Goal: Task Accomplishment & Management: Use online tool/utility

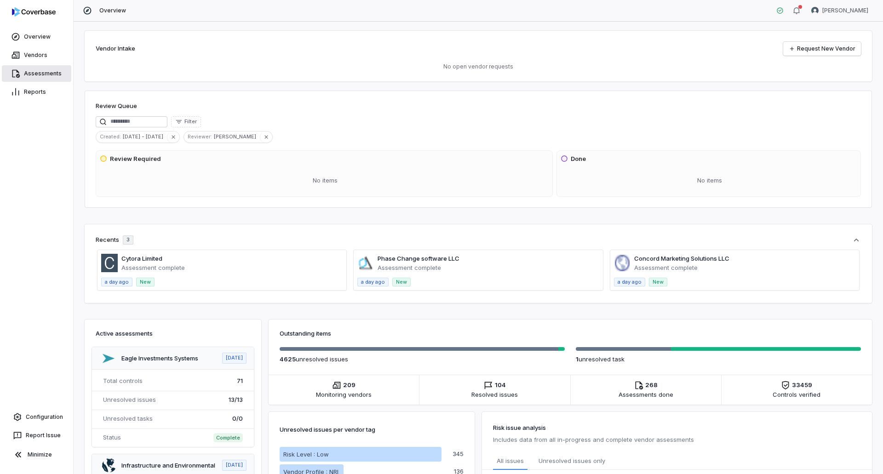
click at [52, 68] on link "Assessments" at bounding box center [36, 73] width 69 height 17
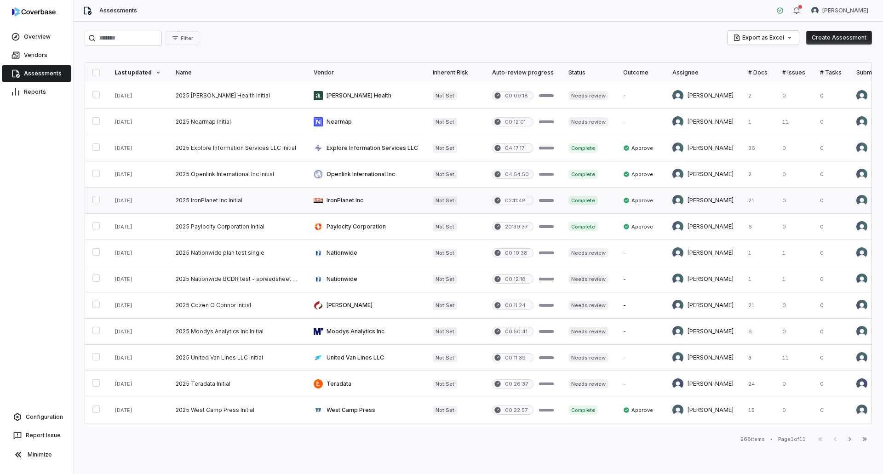
scroll to position [92, 0]
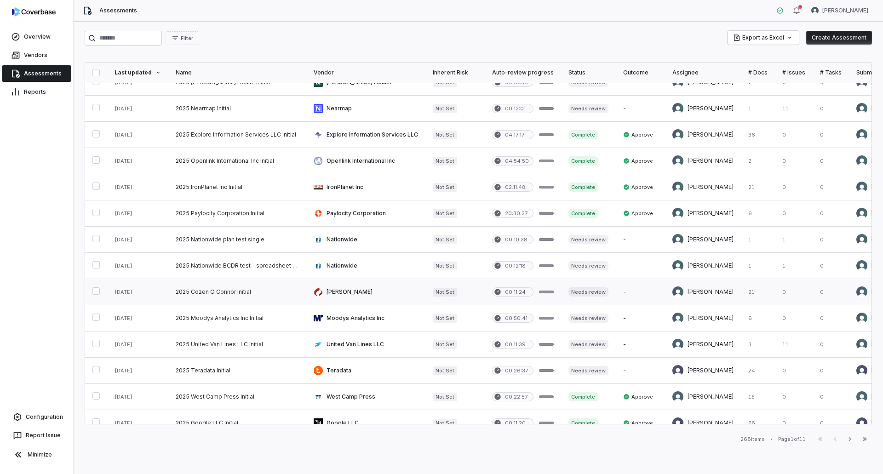
click at [221, 293] on link at bounding box center [237, 292] width 138 height 26
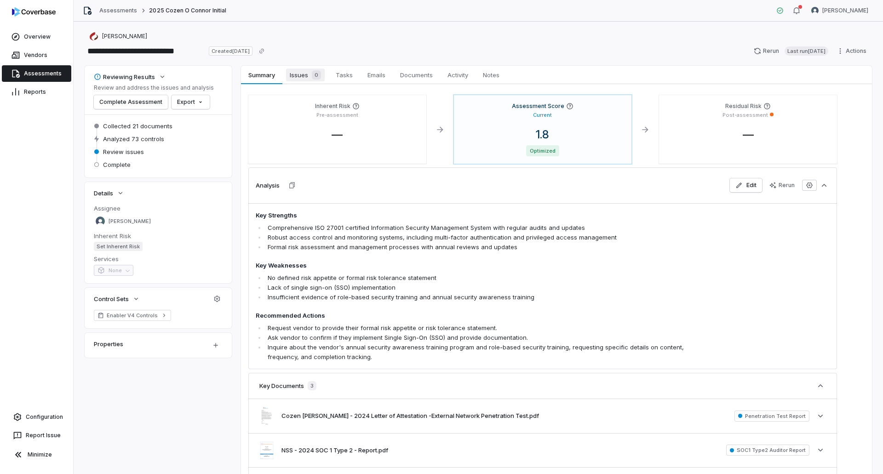
click at [306, 75] on span "Issues 0" at bounding box center [305, 75] width 39 height 13
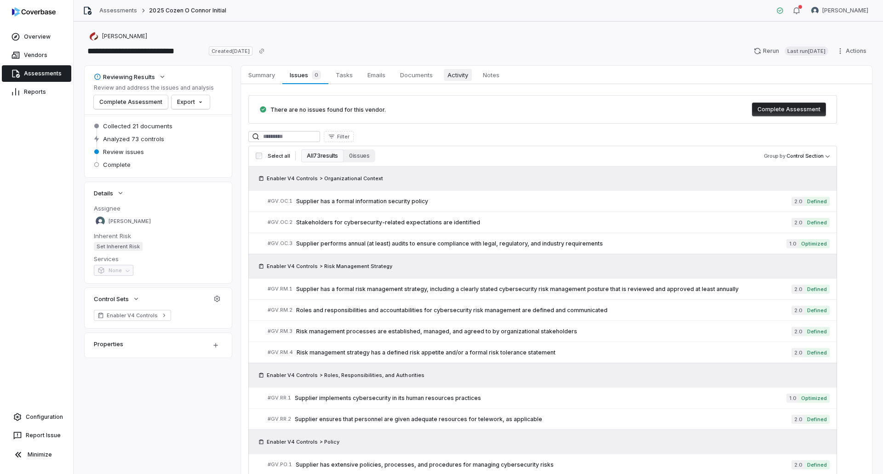
click at [464, 73] on span "Activity" at bounding box center [458, 75] width 28 height 12
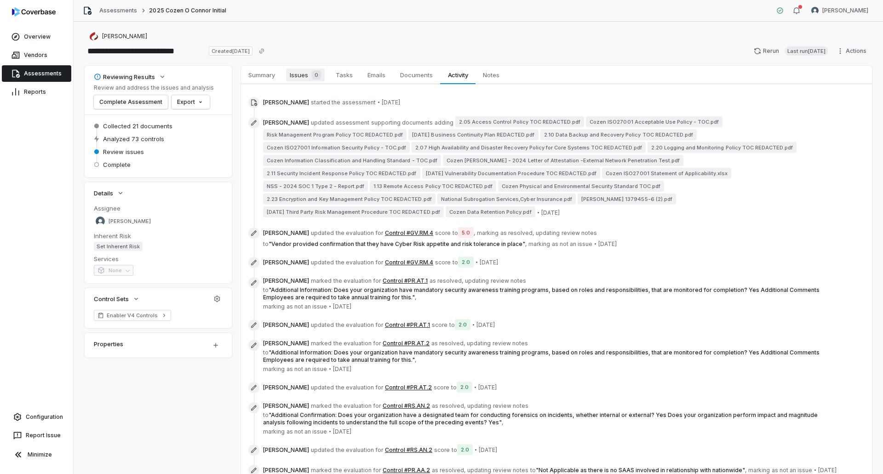
click at [312, 70] on div "0" at bounding box center [314, 74] width 13 height 9
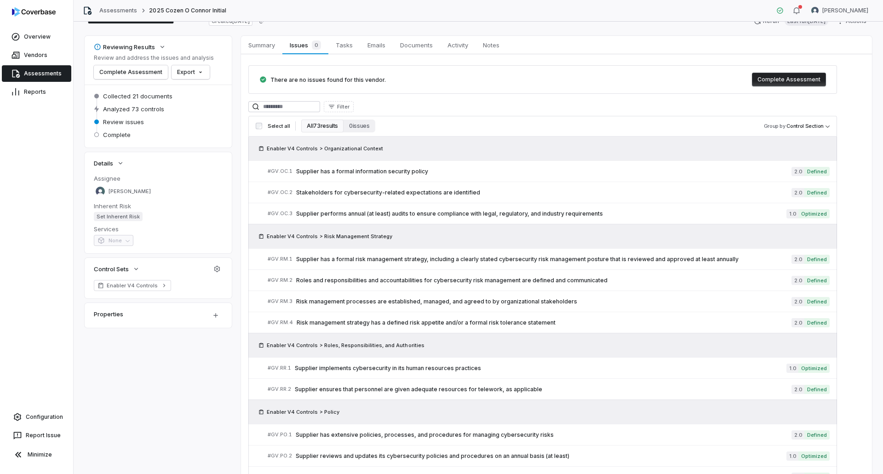
scroll to position [46, 0]
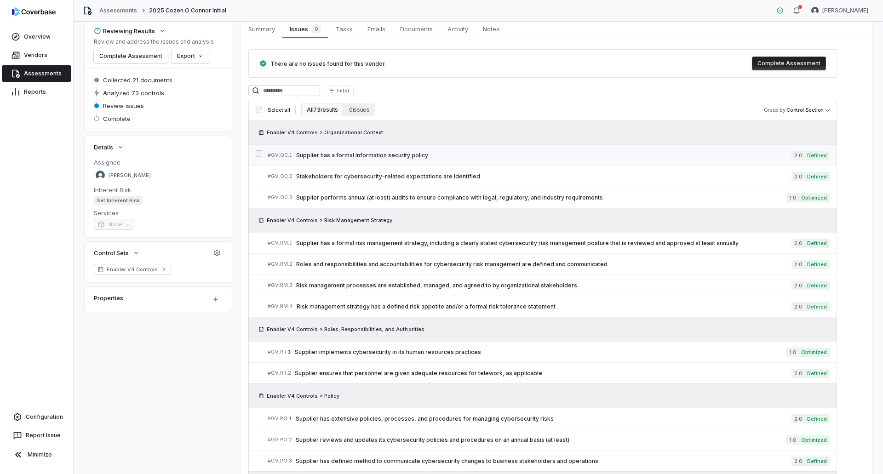
click at [385, 148] on link "# GV.OC.1 Supplier has a formal information security policy 2.0 Defined" at bounding box center [549, 155] width 562 height 21
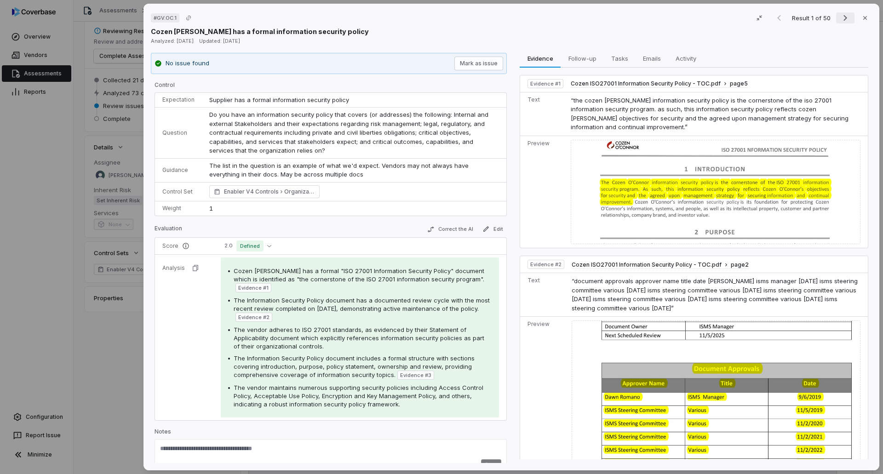
click at [839, 17] on icon "Next result" at bounding box center [844, 17] width 11 height 11
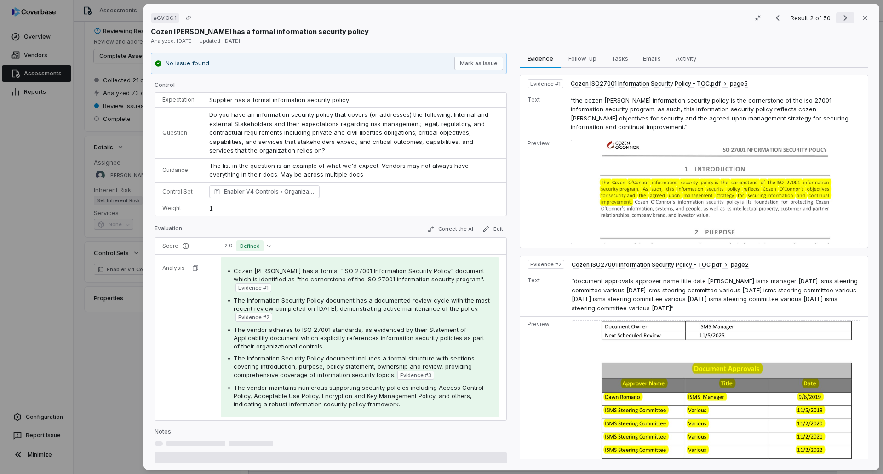
click at [839, 16] on icon "Next result" at bounding box center [844, 17] width 11 height 11
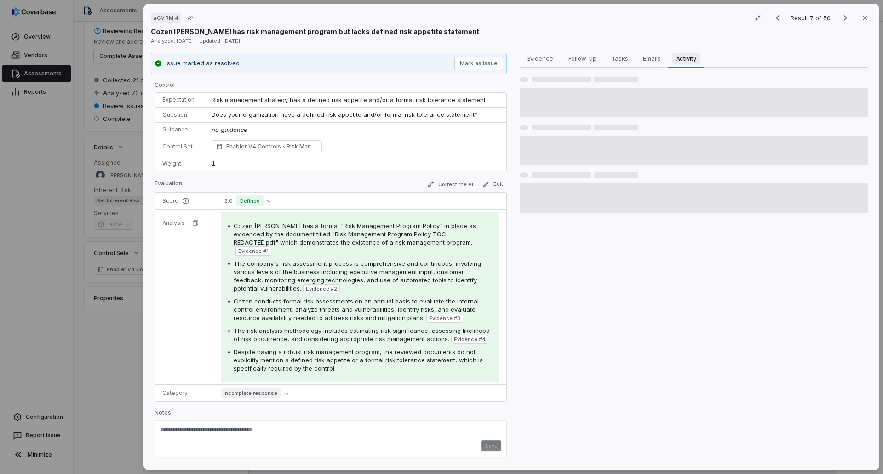
click at [691, 63] on span "Activity" at bounding box center [686, 58] width 28 height 12
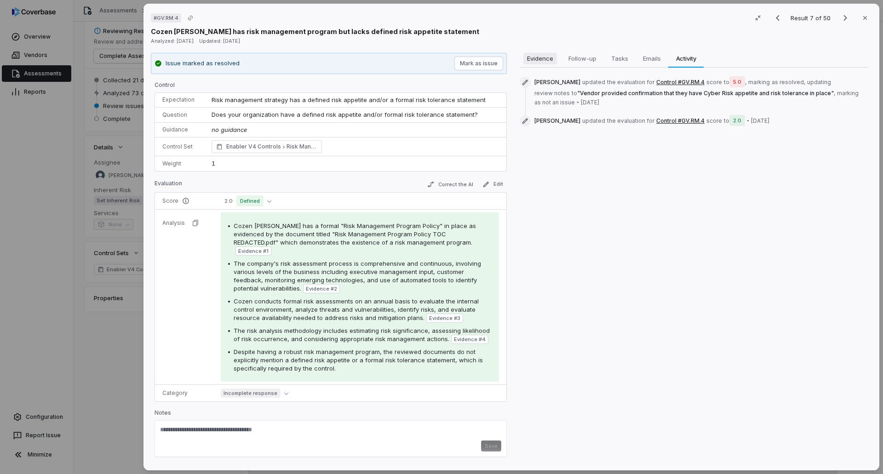
click at [529, 57] on span "Evidence" at bounding box center [540, 58] width 34 height 12
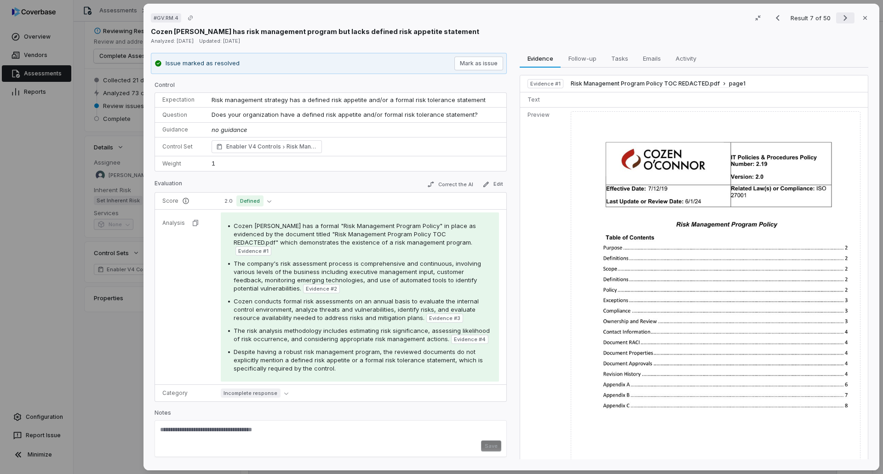
click at [845, 18] on icon "Next result" at bounding box center [844, 17] width 11 height 11
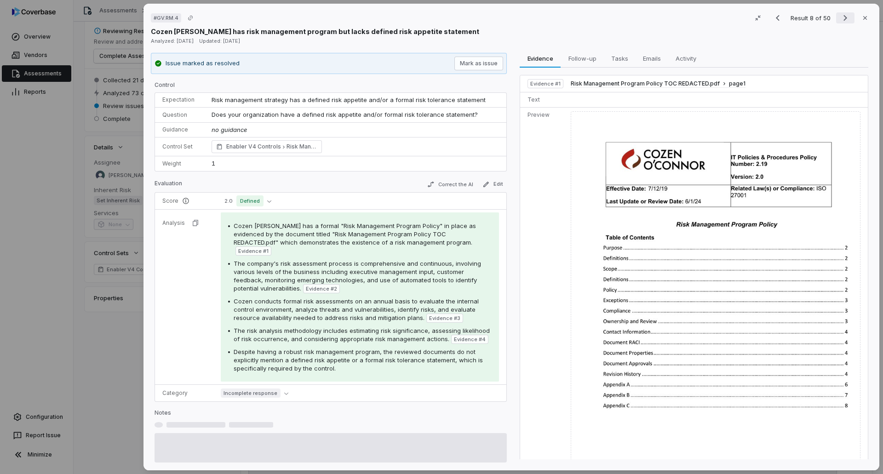
click at [845, 18] on icon "Next result" at bounding box center [844, 17] width 11 height 11
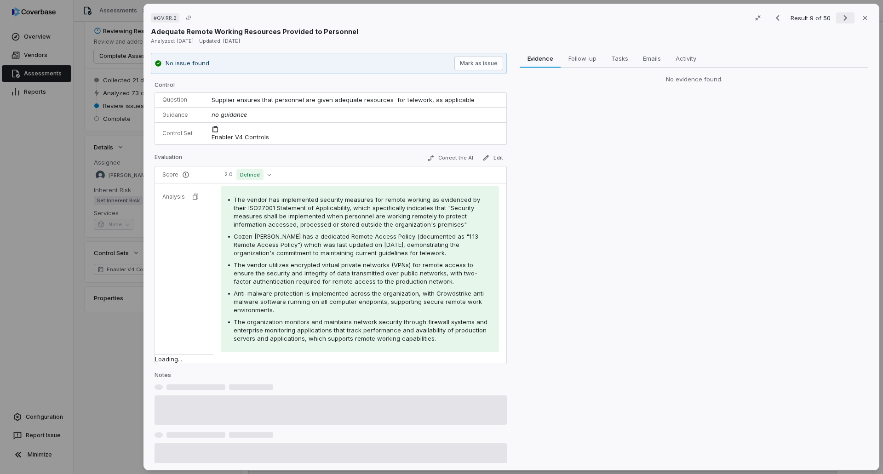
click at [845, 18] on icon "Next result" at bounding box center [844, 17] width 11 height 11
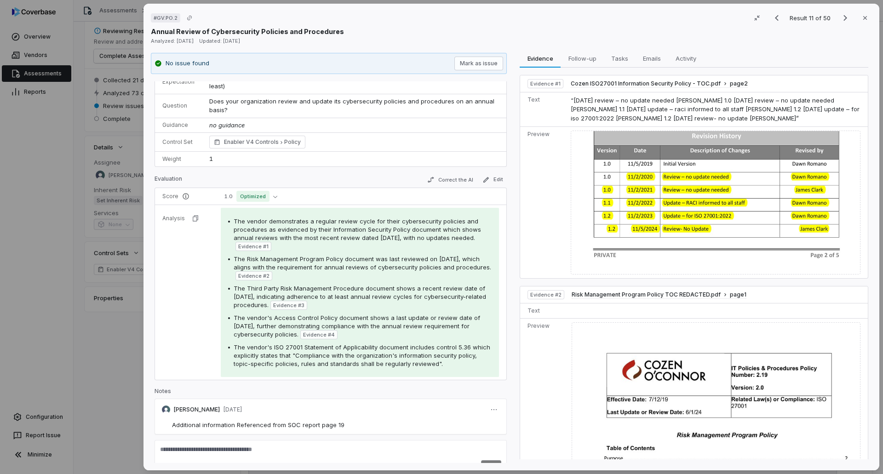
scroll to position [31, 0]
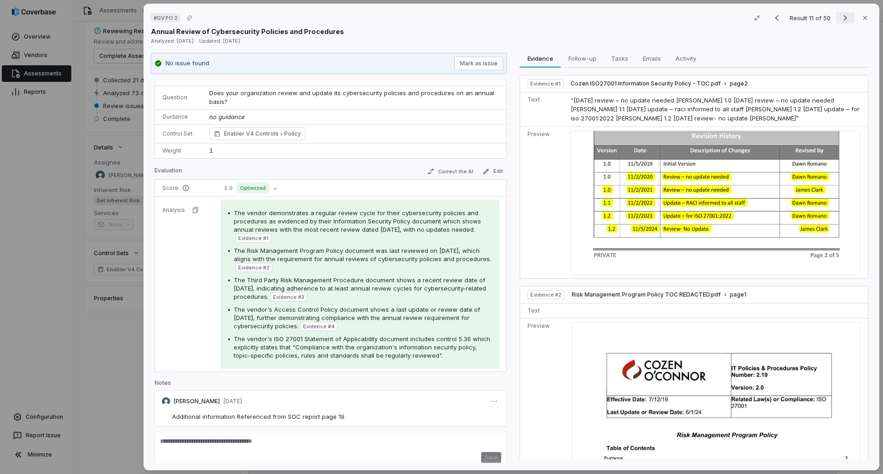
click at [841, 17] on icon "Next result" at bounding box center [844, 17] width 11 height 11
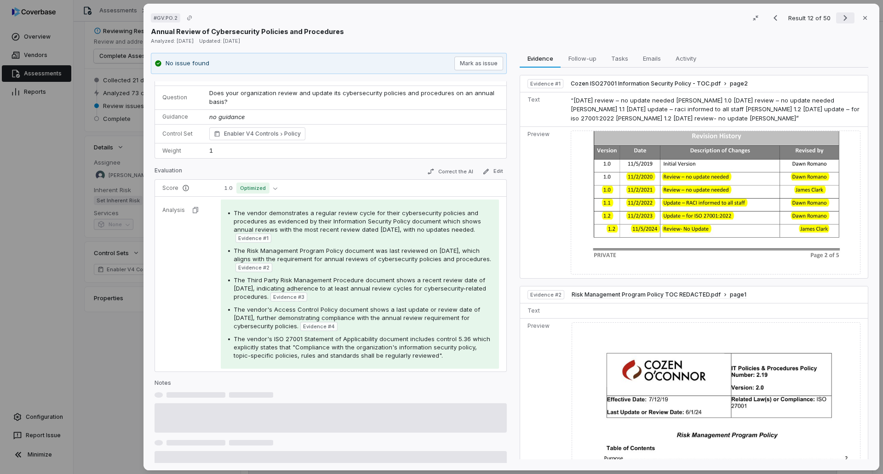
click at [841, 17] on icon "Next result" at bounding box center [844, 17] width 11 height 11
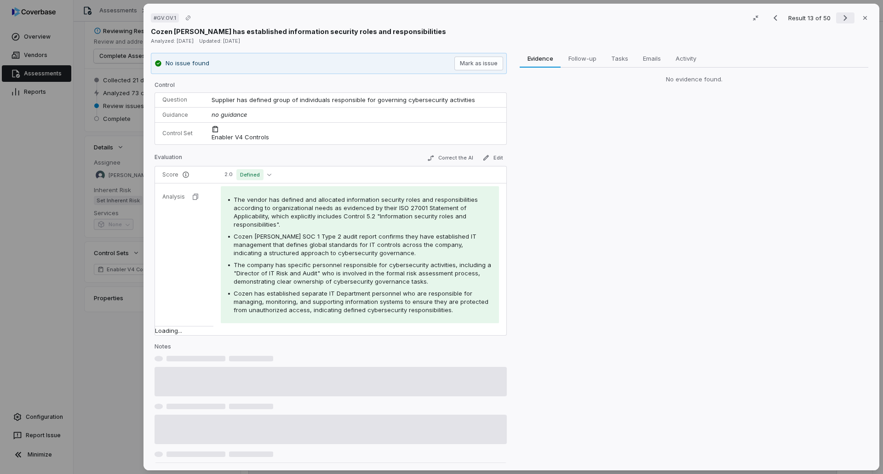
click at [841, 17] on icon "Next result" at bounding box center [844, 17] width 11 height 11
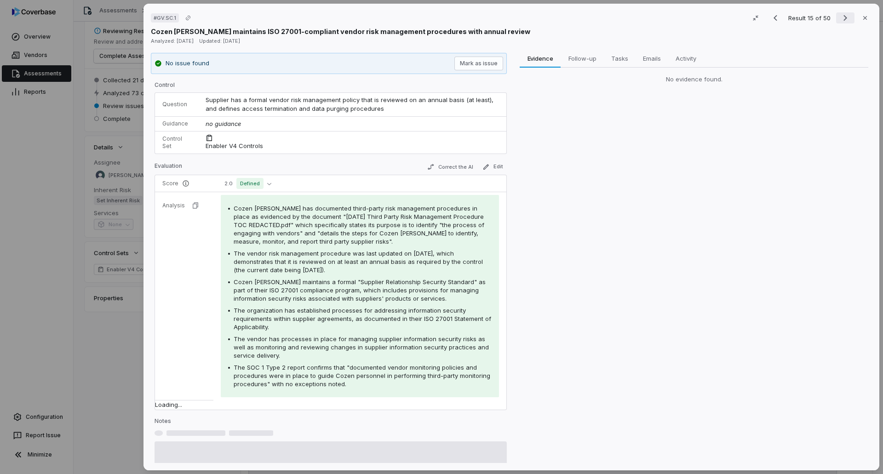
click at [841, 17] on icon "Next result" at bounding box center [844, 17] width 11 height 11
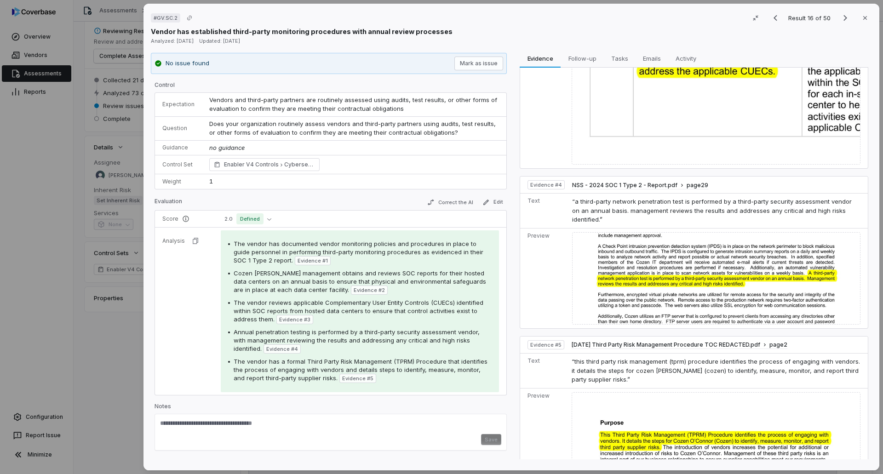
scroll to position [874, 0]
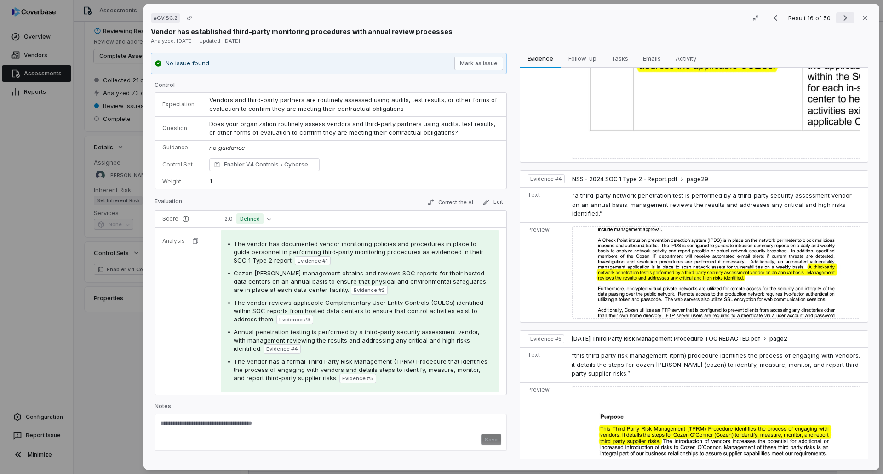
click at [836, 14] on button "Next result" at bounding box center [845, 17] width 18 height 11
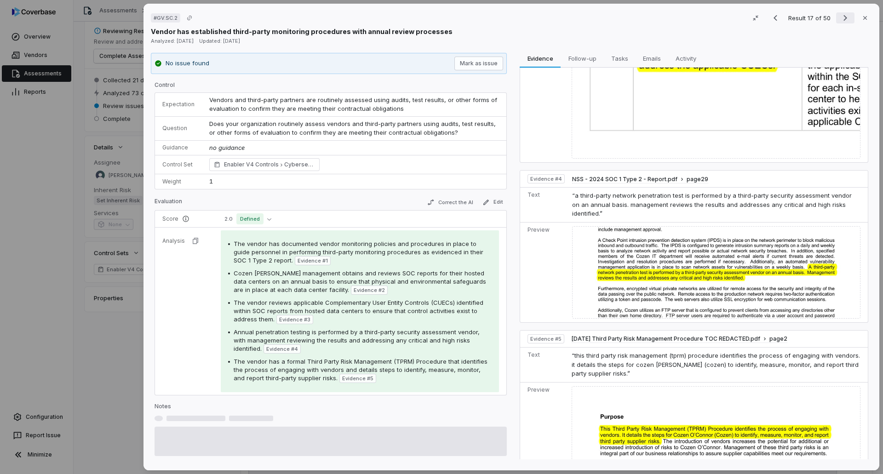
click at [836, 14] on button "Next result" at bounding box center [845, 17] width 18 height 11
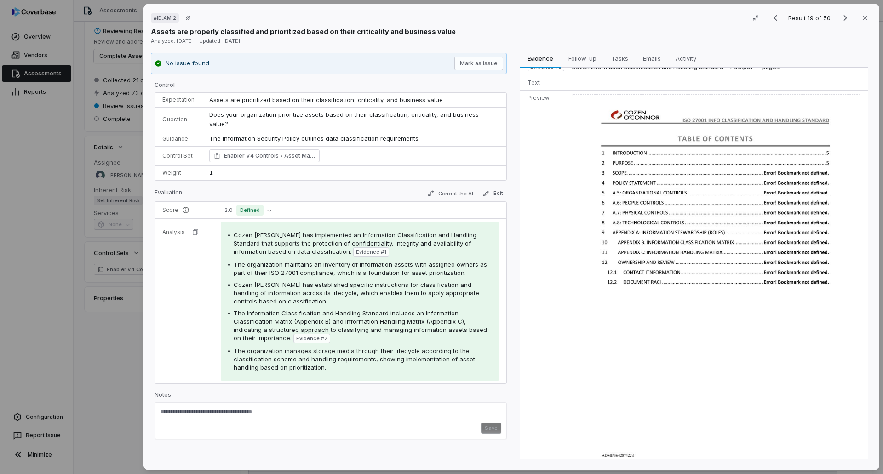
scroll to position [200, 0]
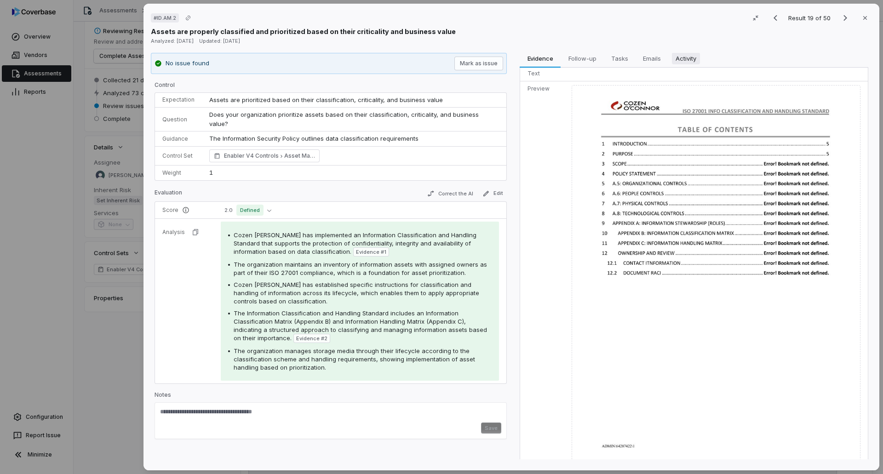
click at [683, 54] on span "Activity" at bounding box center [686, 58] width 28 height 12
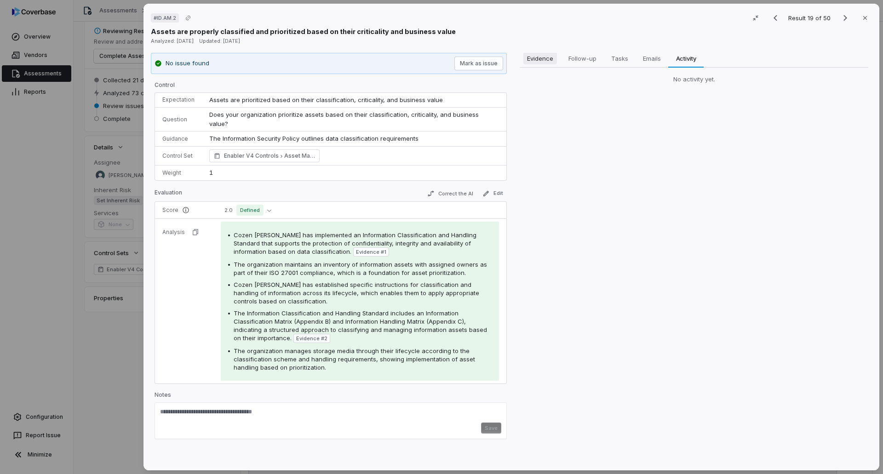
scroll to position [0, 0]
click at [539, 58] on span "Evidence" at bounding box center [540, 58] width 34 height 12
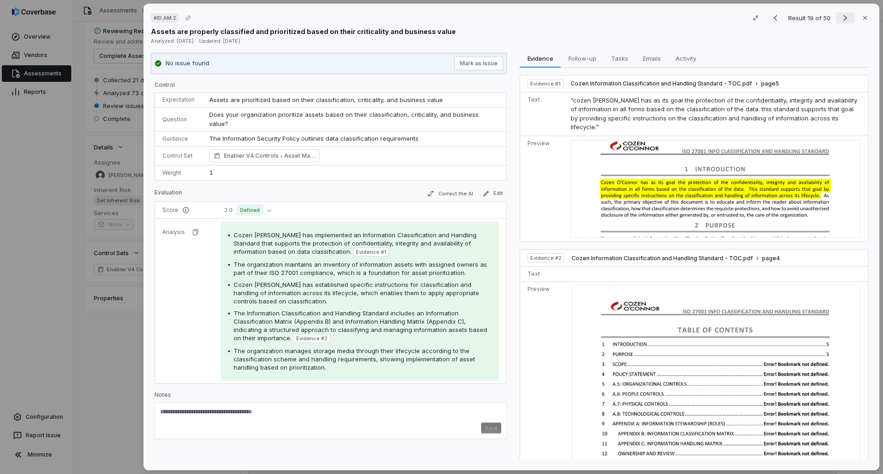
click at [836, 19] on button "Next result" at bounding box center [845, 17] width 18 height 11
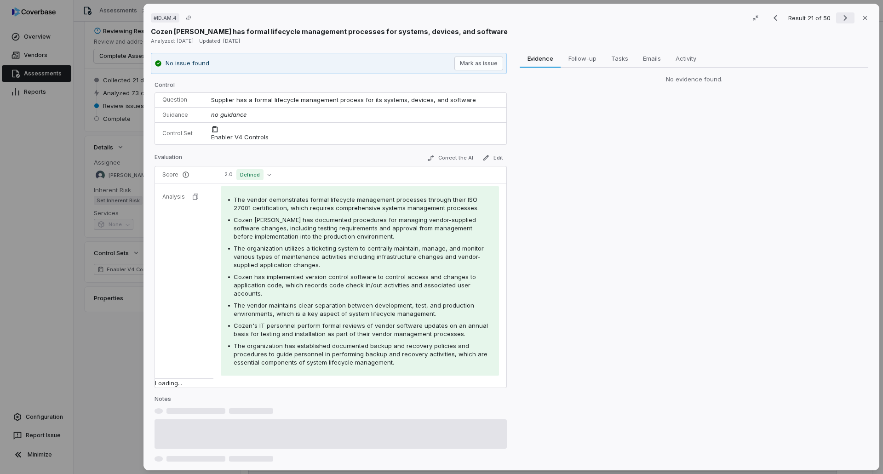
click at [836, 19] on button "Next result" at bounding box center [845, 17] width 18 height 11
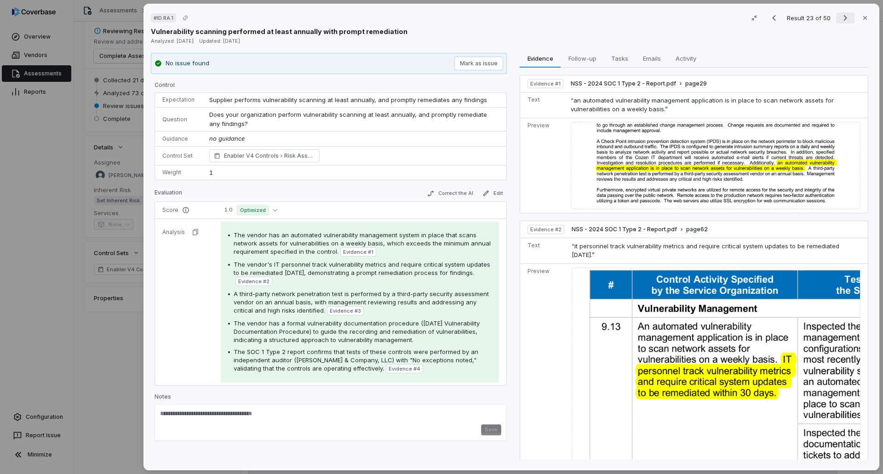
click at [841, 16] on icon "Next result" at bounding box center [844, 17] width 11 height 11
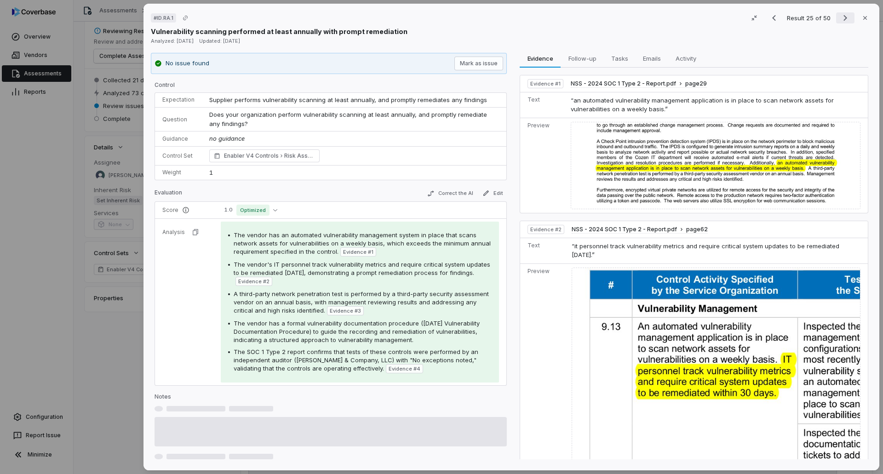
click at [841, 16] on icon "Next result" at bounding box center [844, 17] width 11 height 11
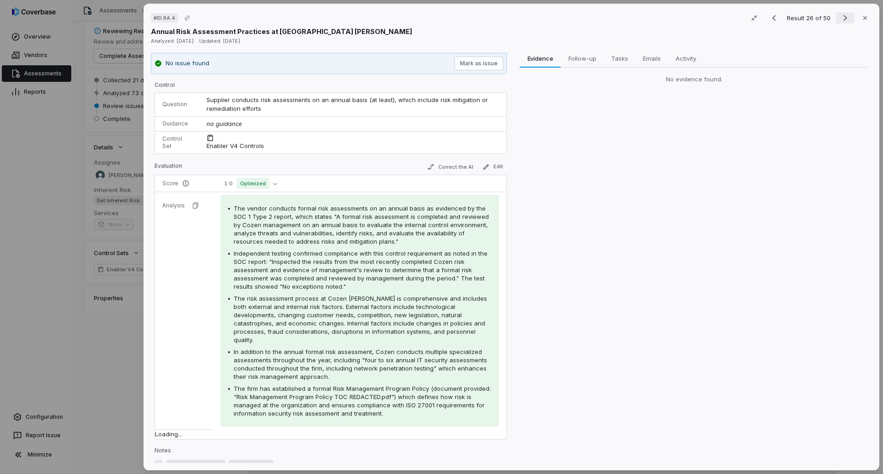
click at [841, 16] on icon "Next result" at bounding box center [844, 17] width 11 height 11
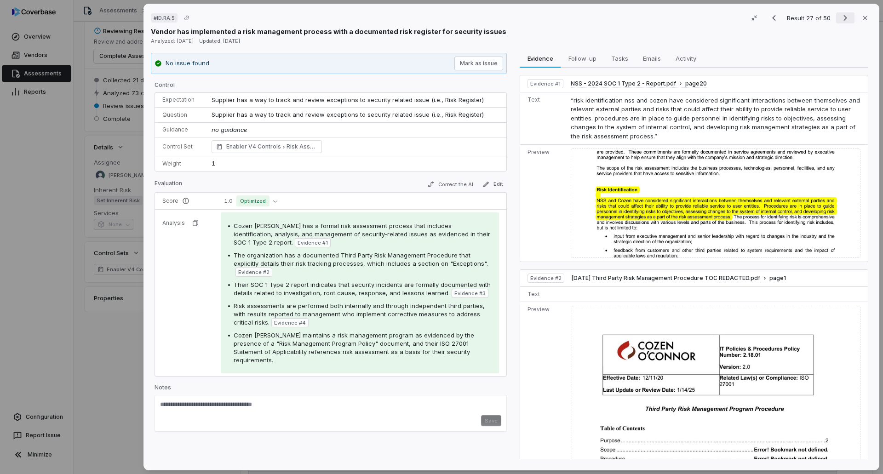
click at [839, 17] on icon "Next result" at bounding box center [844, 17] width 11 height 11
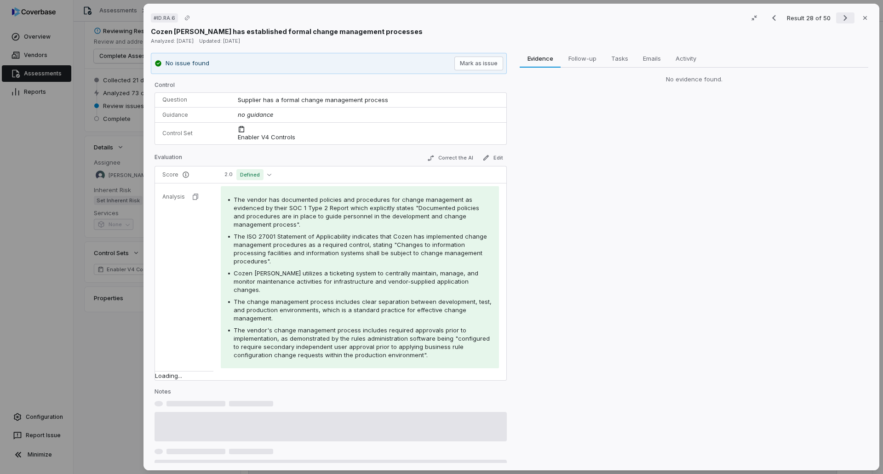
click at [839, 17] on icon "Next result" at bounding box center [844, 17] width 11 height 11
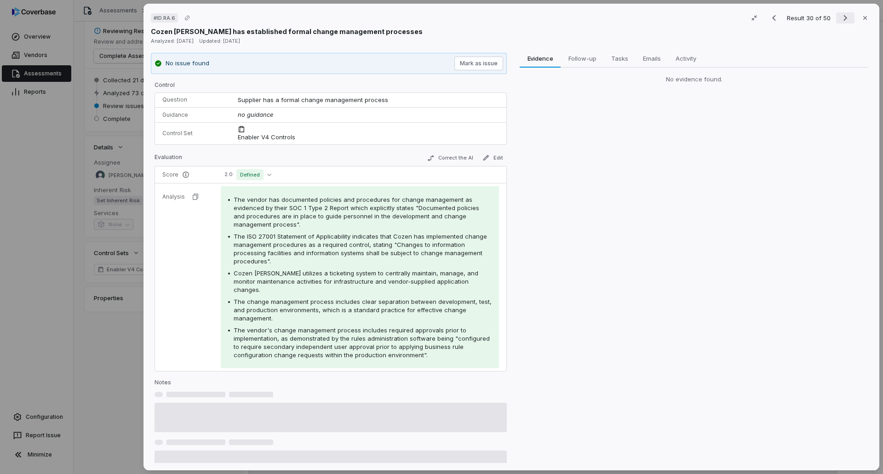
click at [839, 17] on icon "Next result" at bounding box center [844, 17] width 11 height 11
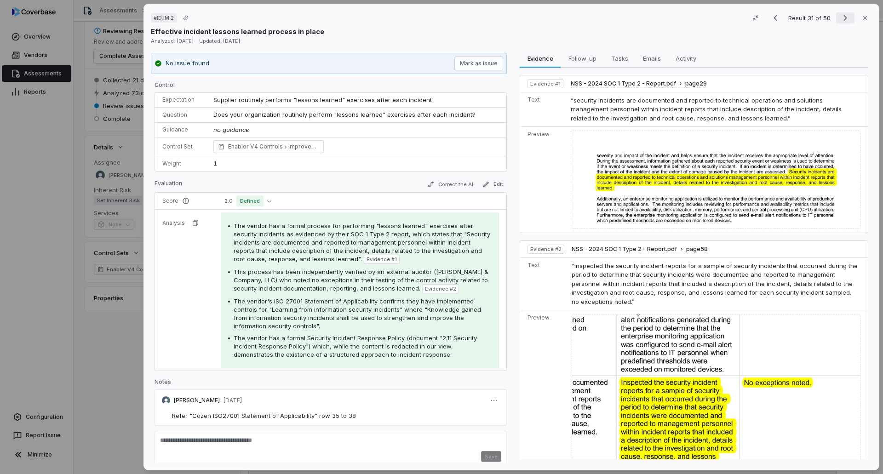
click at [839, 22] on icon "Next result" at bounding box center [844, 17] width 11 height 11
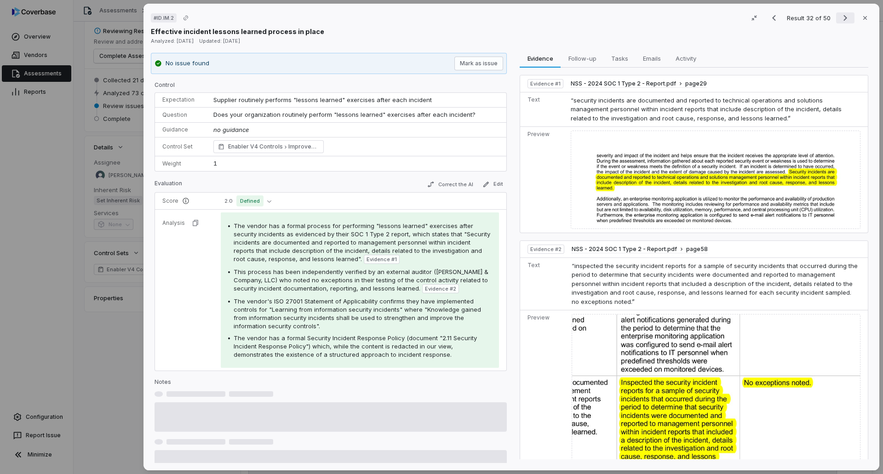
click at [839, 22] on icon "Next result" at bounding box center [844, 17] width 11 height 11
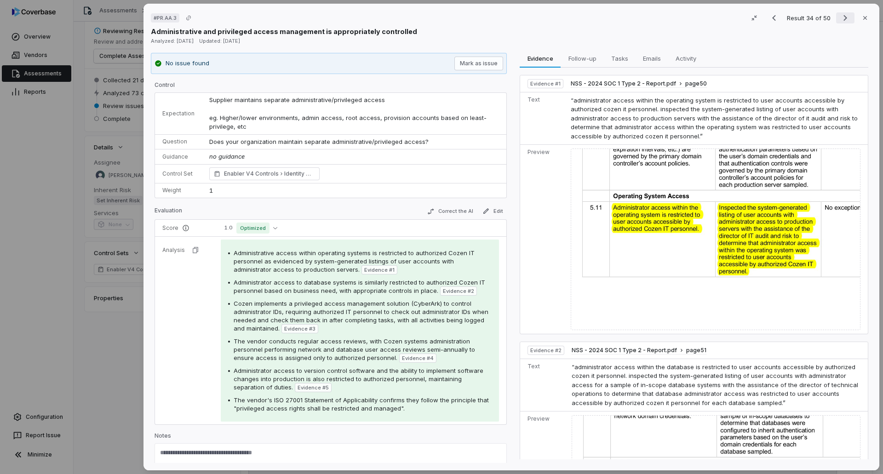
click at [843, 17] on icon "Next result" at bounding box center [845, 18] width 4 height 6
click at [842, 16] on icon "Next result" at bounding box center [844, 17] width 11 height 11
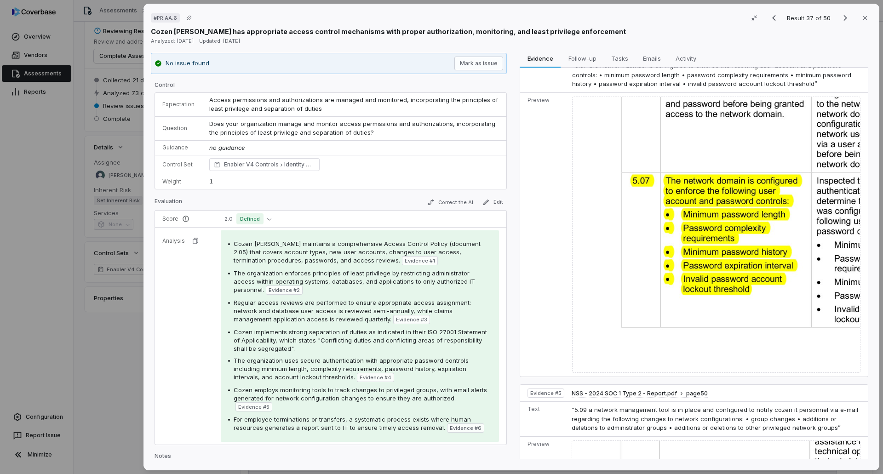
scroll to position [1057, 0]
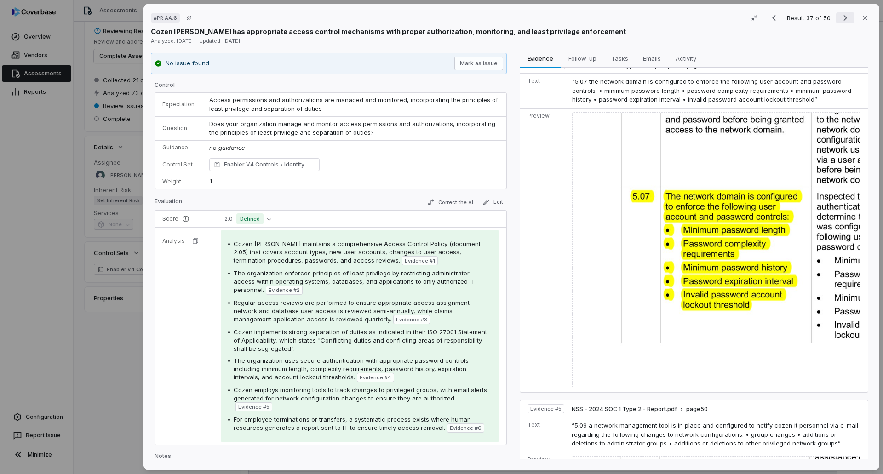
click at [839, 19] on icon "Next result" at bounding box center [844, 17] width 11 height 11
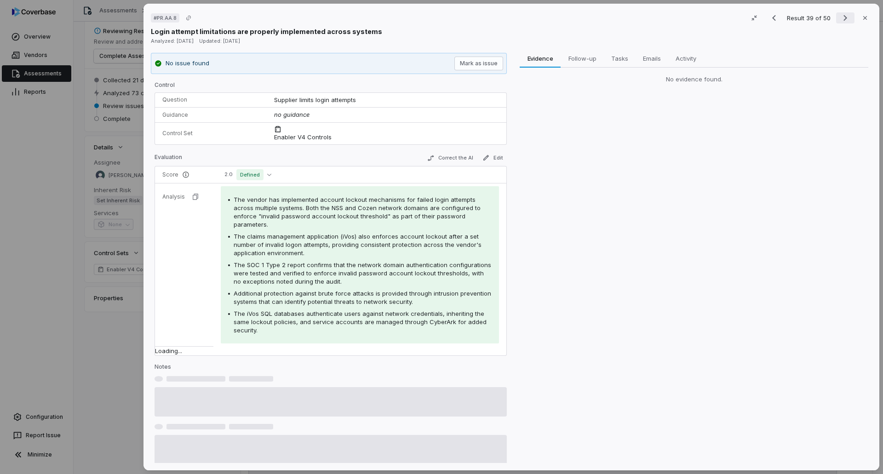
click at [839, 19] on icon "Next result" at bounding box center [844, 17] width 11 height 11
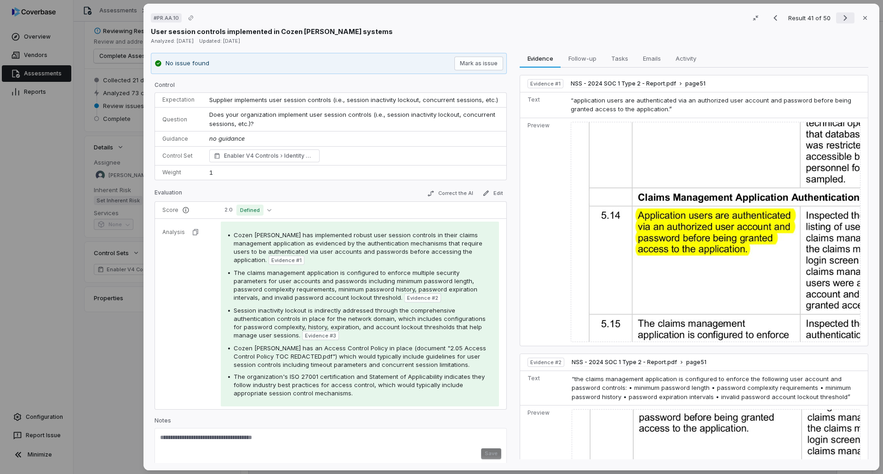
click at [839, 14] on icon "Next result" at bounding box center [844, 17] width 11 height 11
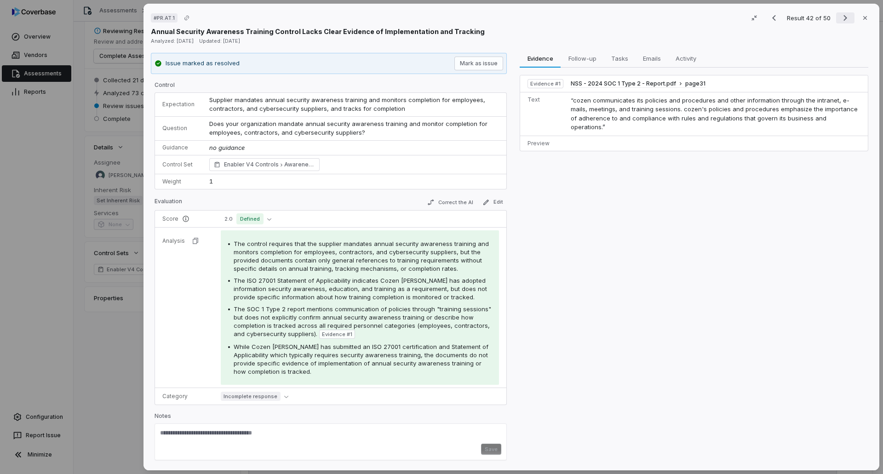
click at [839, 14] on icon "Next result" at bounding box center [844, 17] width 11 height 11
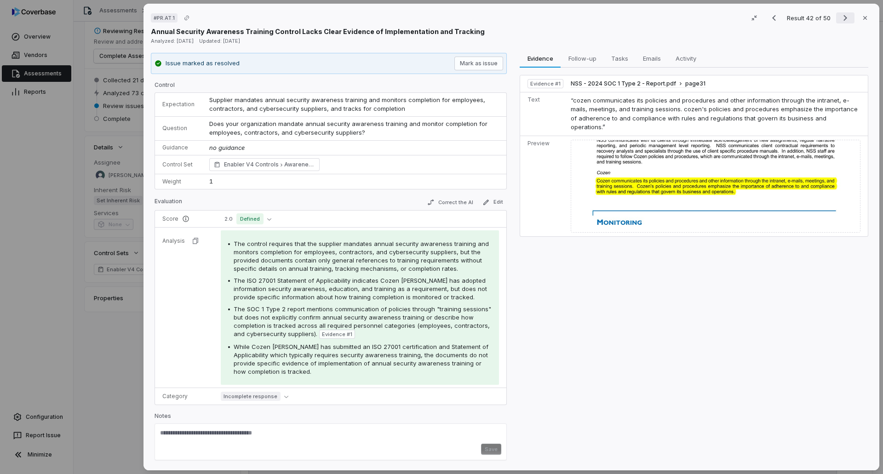
click at [839, 14] on icon "Next result" at bounding box center [844, 17] width 11 height 11
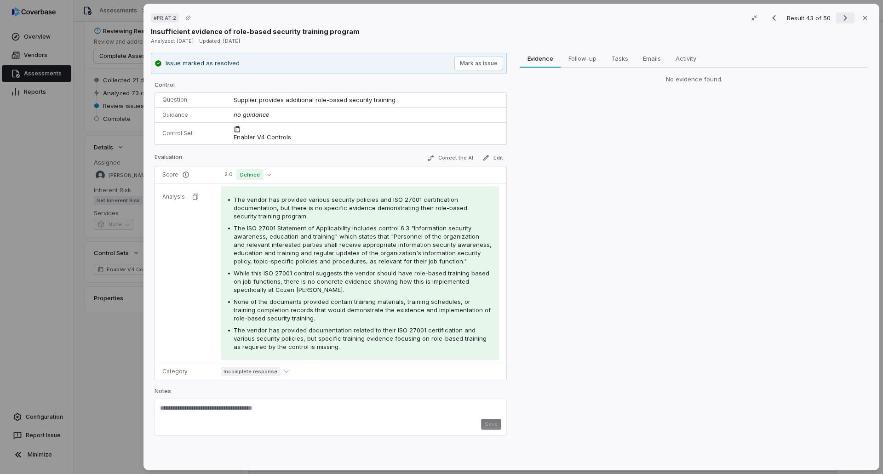
click at [839, 14] on icon "Next result" at bounding box center [844, 17] width 11 height 11
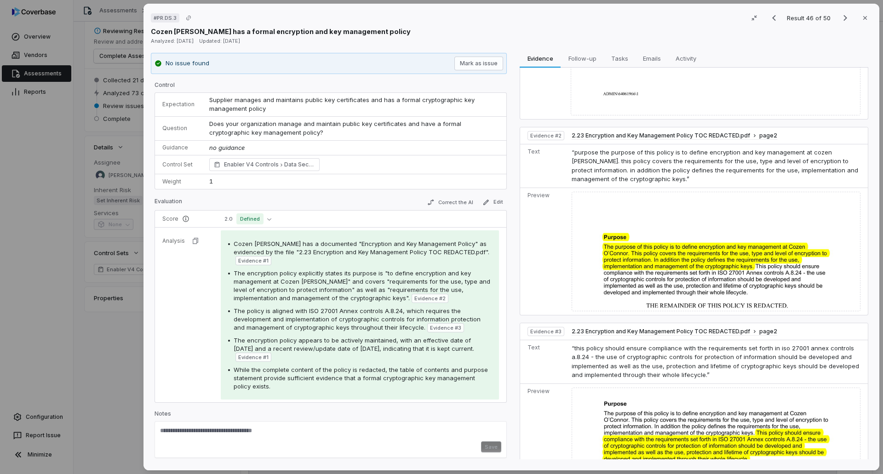
scroll to position [869, 0]
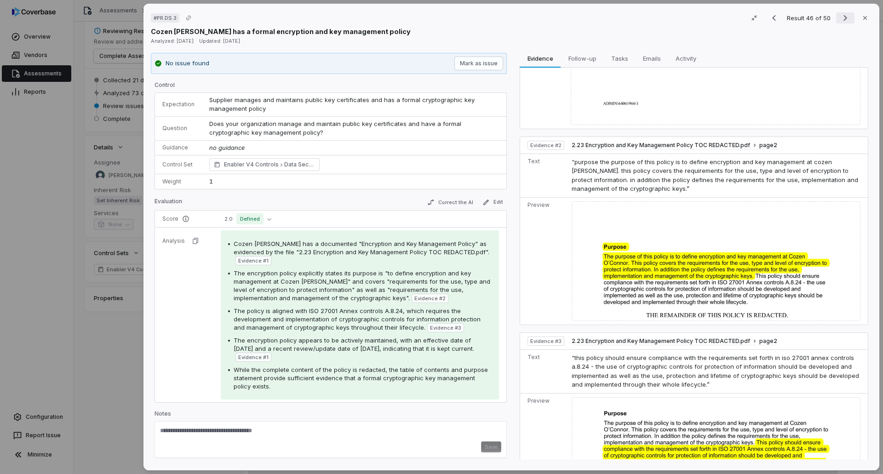
click at [839, 14] on icon "Next result" at bounding box center [844, 17] width 11 height 11
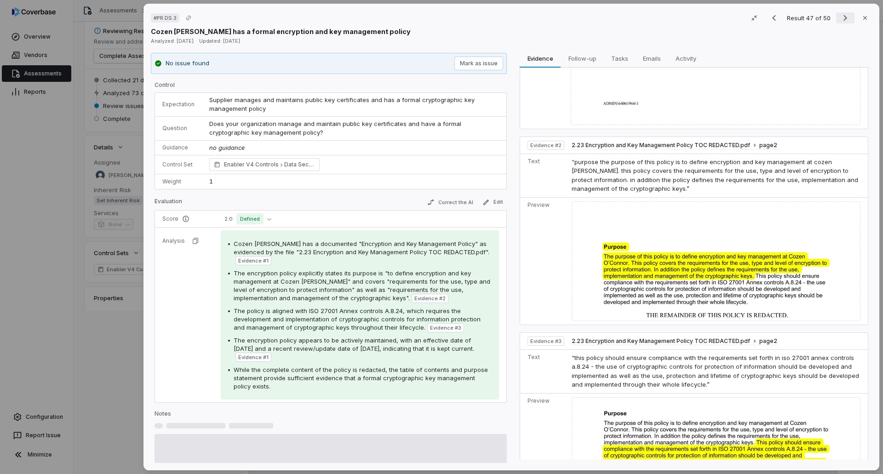
click at [839, 14] on icon "Next result" at bounding box center [844, 17] width 11 height 11
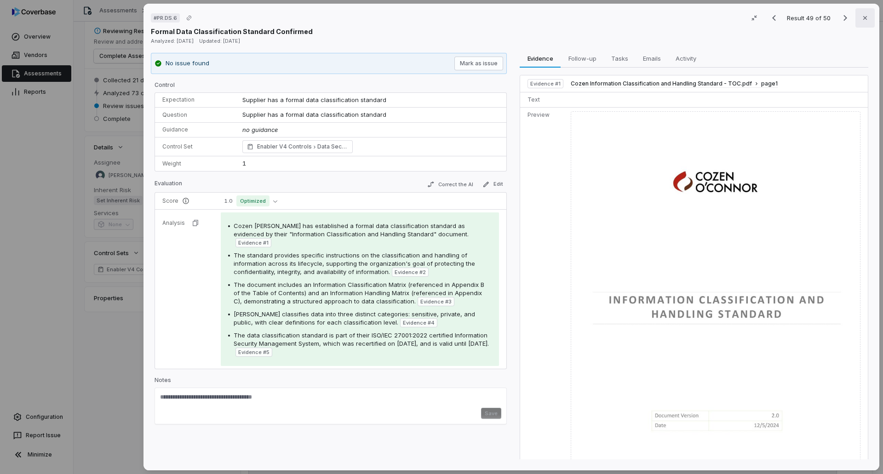
click at [864, 13] on button "Close" at bounding box center [864, 17] width 19 height 19
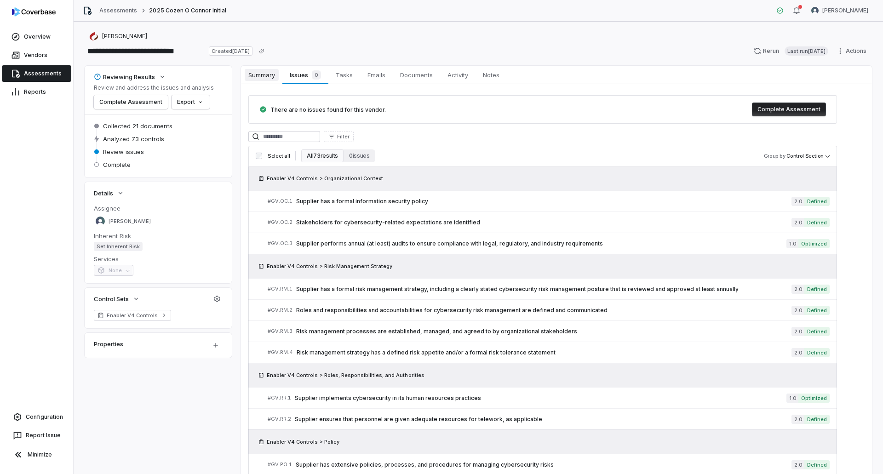
click at [266, 82] on link "Summary Summary" at bounding box center [261, 75] width 41 height 18
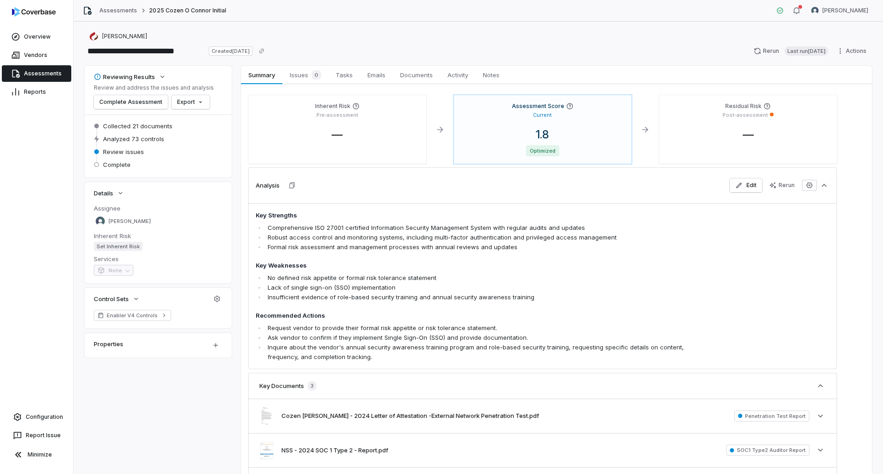
click at [45, 75] on link "Assessments" at bounding box center [36, 73] width 69 height 17
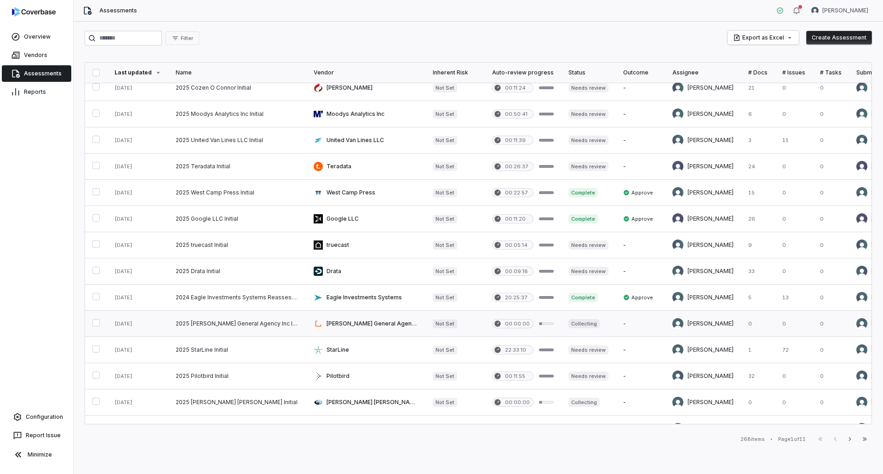
scroll to position [318, 0]
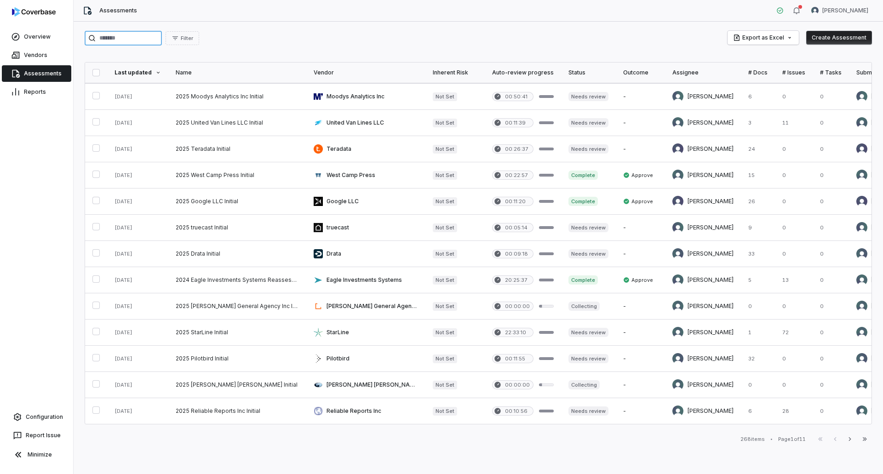
click at [147, 37] on input "search" at bounding box center [123, 38] width 77 height 15
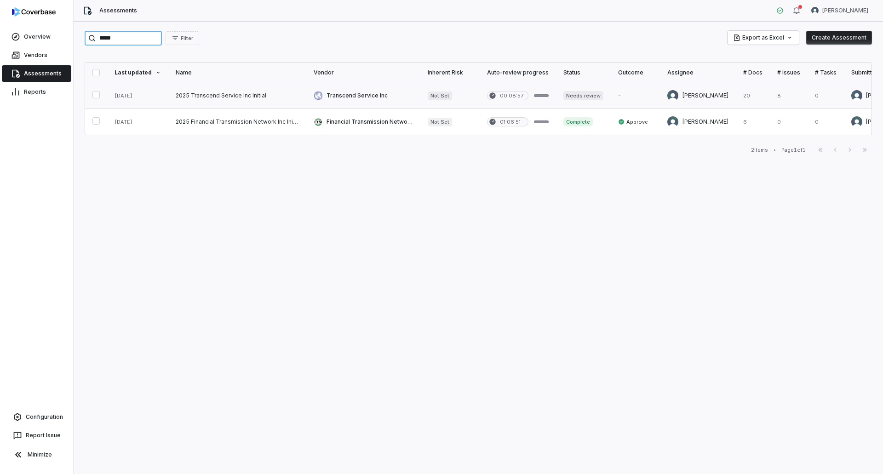
type input "*****"
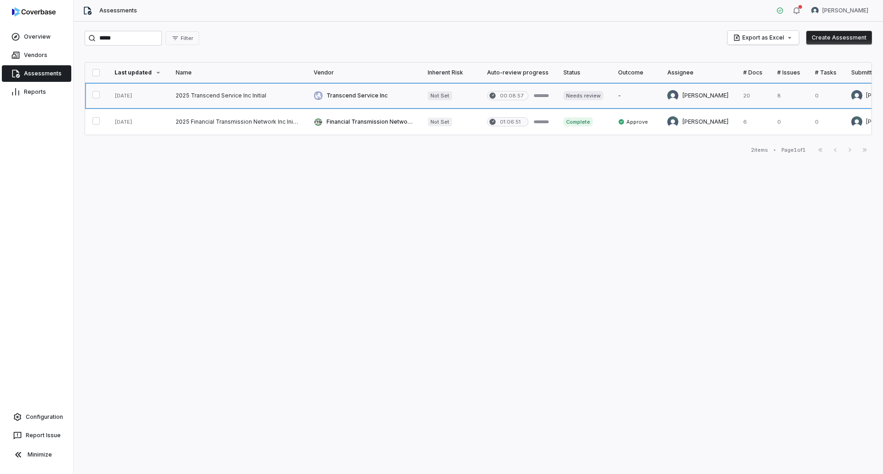
click at [186, 98] on link at bounding box center [237, 96] width 138 height 26
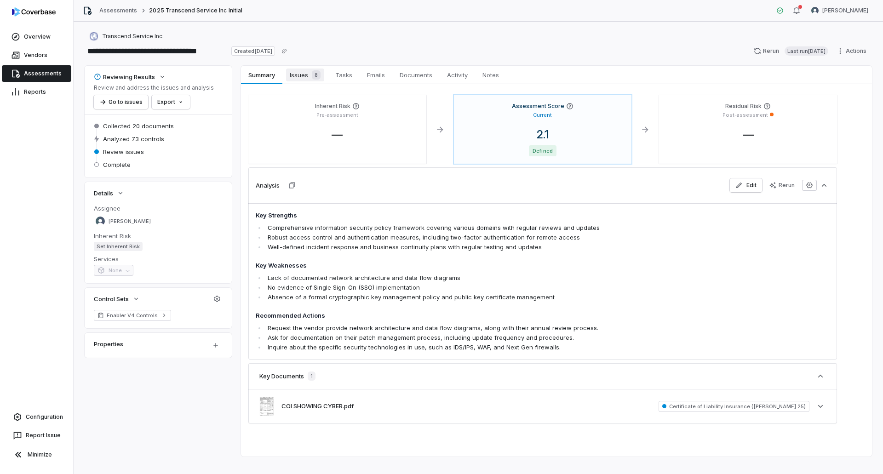
click at [308, 78] on span "Issues 8" at bounding box center [305, 75] width 38 height 13
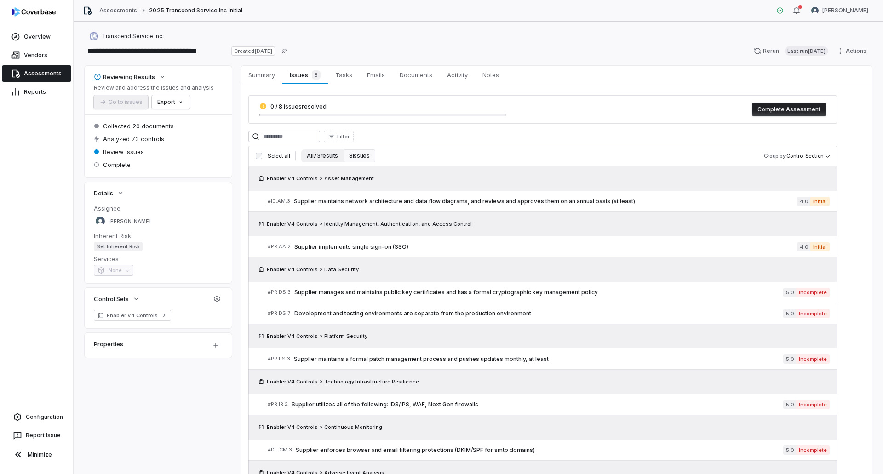
click at [316, 158] on button "All 73 results" at bounding box center [322, 155] width 42 height 13
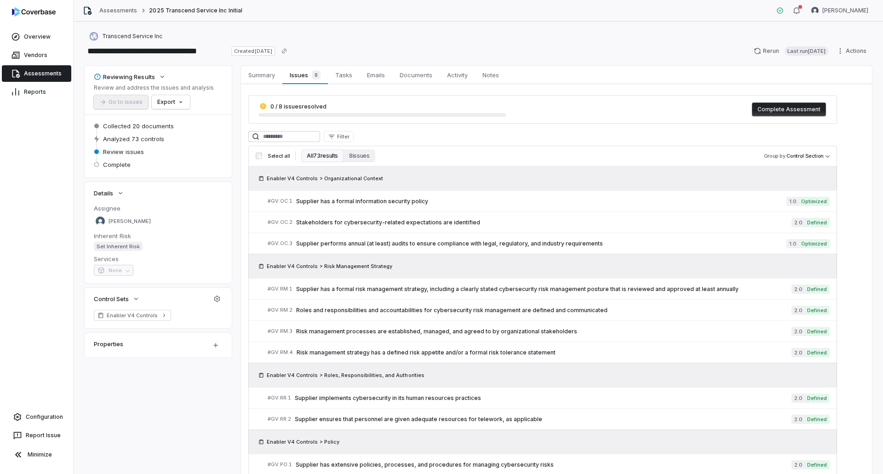
click at [445, 189] on div "Enabler V4 Controls > Organizational Context" at bounding box center [542, 178] width 588 height 24
click at [436, 202] on span "Supplier has a formal information security policy" at bounding box center [541, 201] width 490 height 7
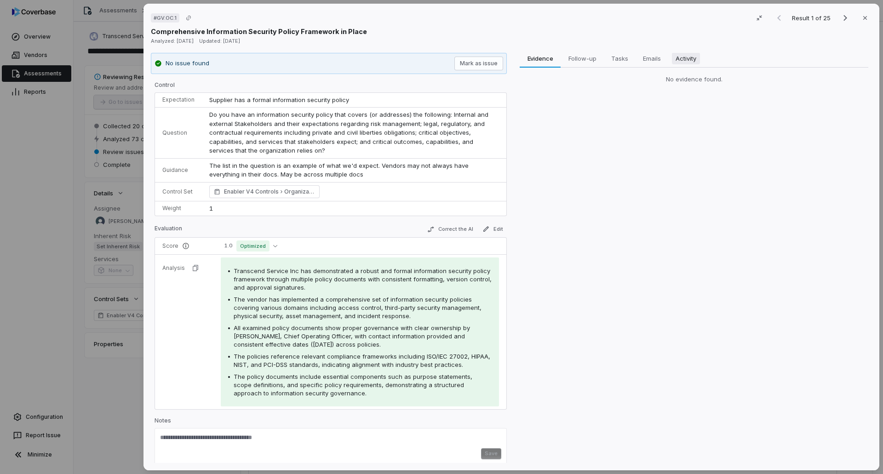
click at [685, 62] on span "Activity" at bounding box center [686, 58] width 28 height 12
click at [536, 61] on span "Evidence" at bounding box center [540, 58] width 34 height 12
click at [215, 442] on textarea at bounding box center [330, 441] width 341 height 15
paste textarea "**********"
type textarea "**********"
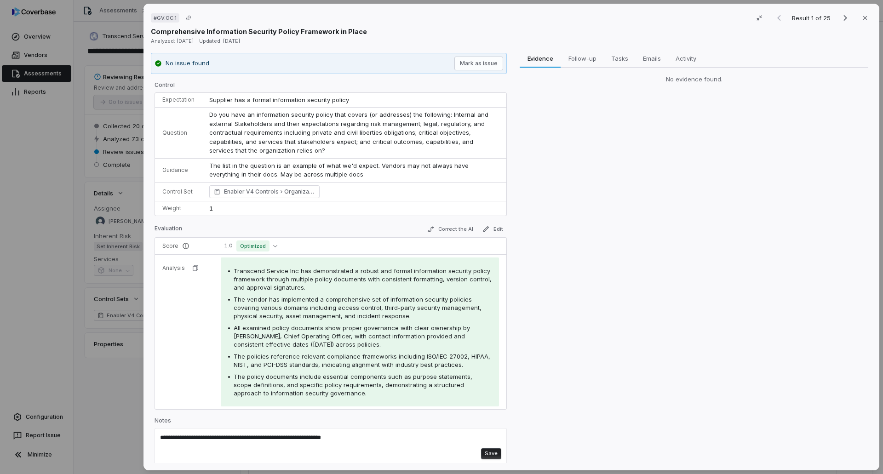
click at [489, 451] on button "Save" at bounding box center [491, 453] width 20 height 11
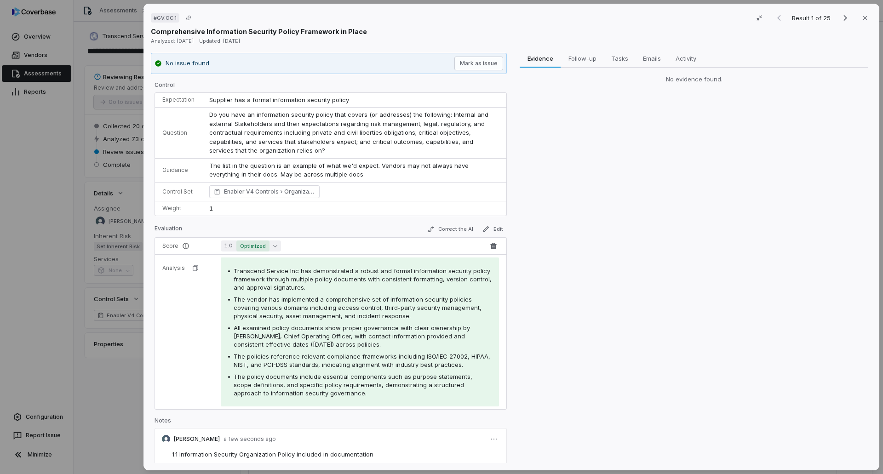
click at [260, 246] on span "Optimized" at bounding box center [252, 245] width 33 height 11
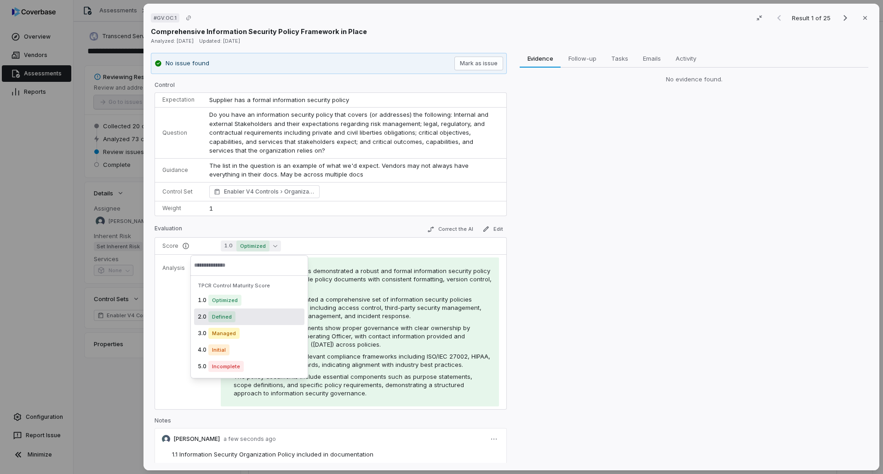
click at [215, 316] on span "Defined" at bounding box center [221, 316] width 27 height 11
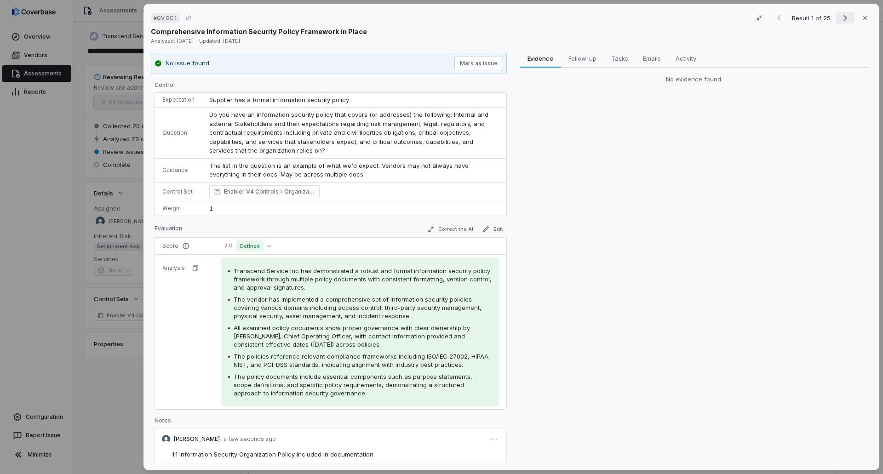
click at [841, 20] on icon "Next result" at bounding box center [844, 17] width 11 height 11
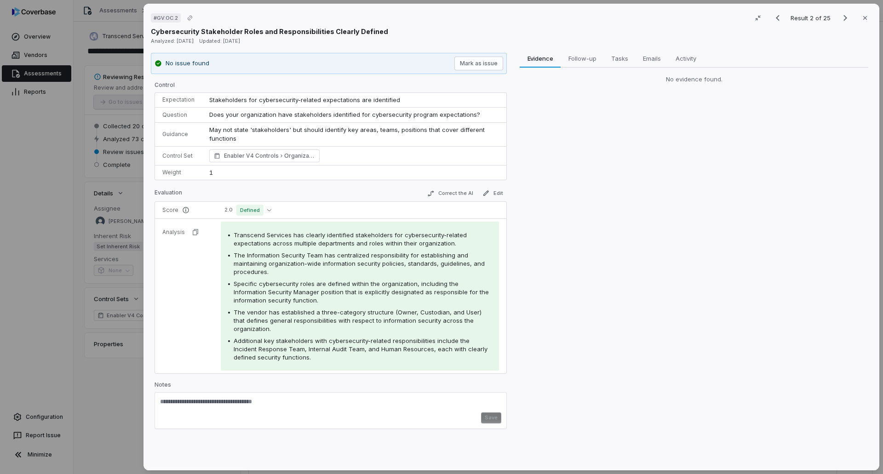
drag, startPoint x: 212, startPoint y: 405, endPoint x: 213, endPoint y: 390, distance: 15.7
click at [213, 390] on div "Notes Save" at bounding box center [330, 405] width 352 height 48
paste textarea "**********"
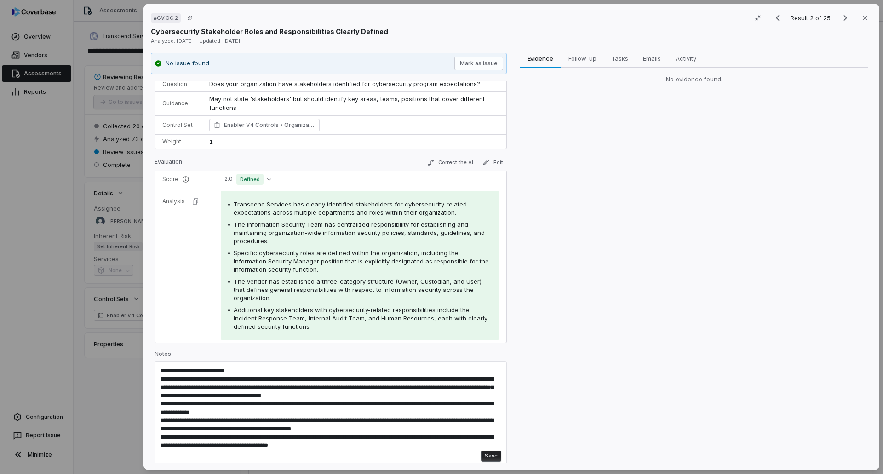
scroll to position [46, 0]
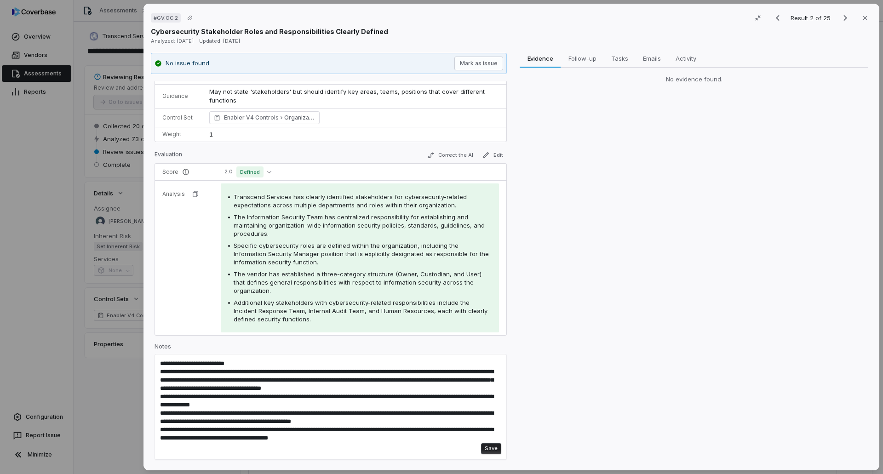
click at [159, 355] on div "Department Responsibilities Information Security Team - Guidance, direction, an…" at bounding box center [330, 407] width 352 height 106
click at [166, 360] on textarea "**********" at bounding box center [327, 406] width 334 height 92
paste textarea "**********"
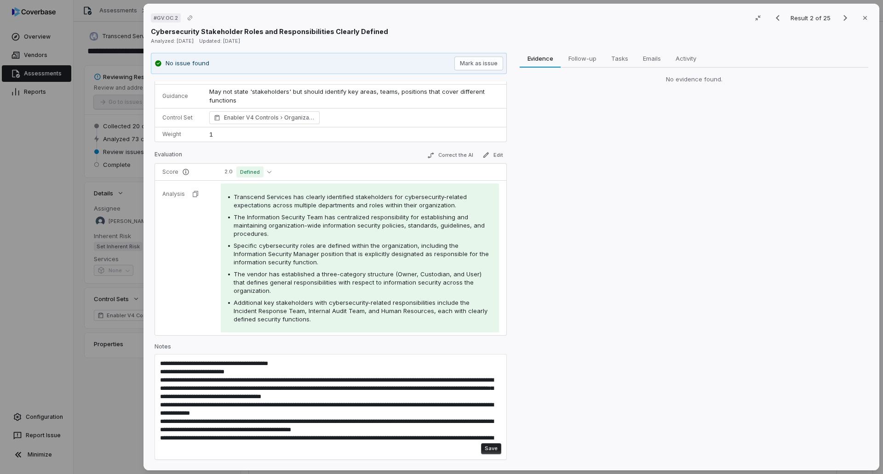
type textarea "**********"
click at [489, 452] on button "Save" at bounding box center [491, 448] width 20 height 11
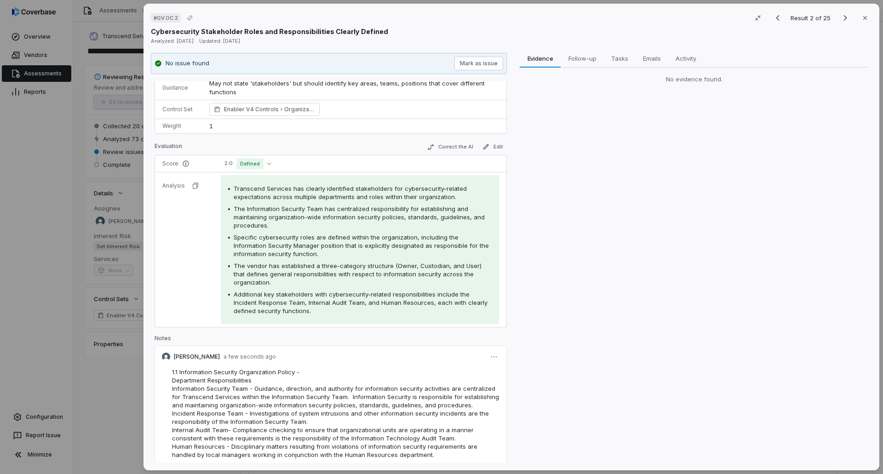
scroll to position [0, 0]
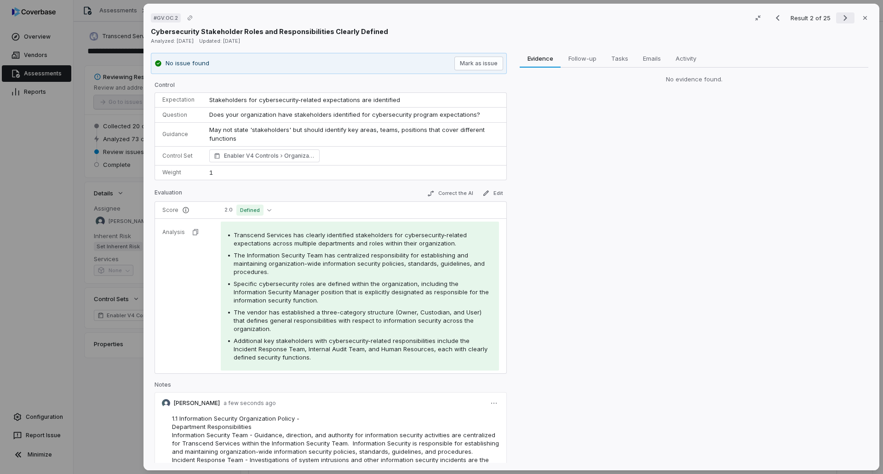
click at [839, 14] on icon "Next result" at bounding box center [844, 17] width 11 height 11
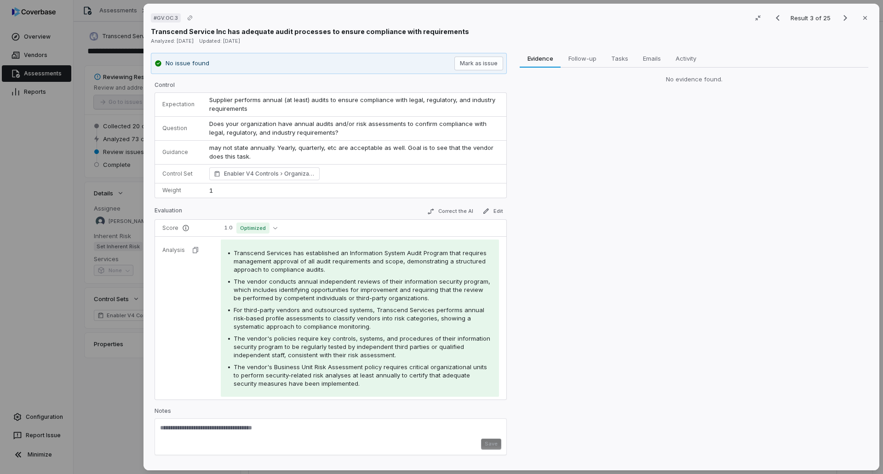
click at [217, 433] on textarea at bounding box center [330, 431] width 341 height 15
paste textarea "**********"
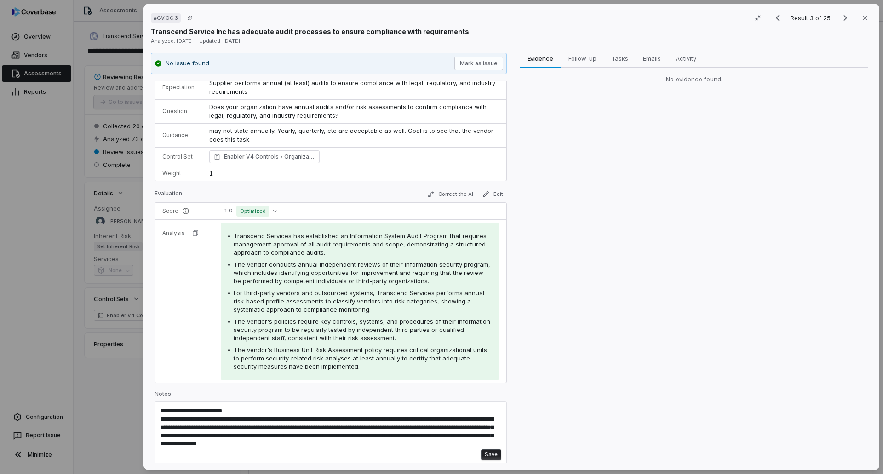
scroll to position [23, 0]
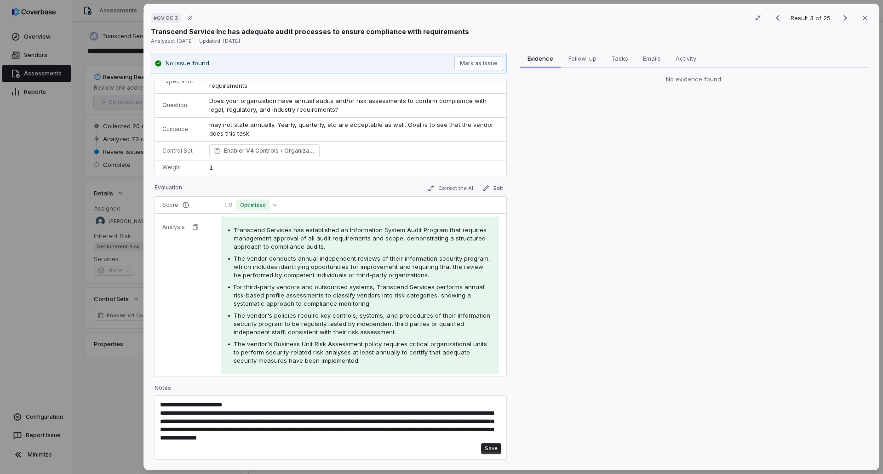
type textarea "**********"
click at [481, 445] on button "Save" at bounding box center [491, 448] width 20 height 11
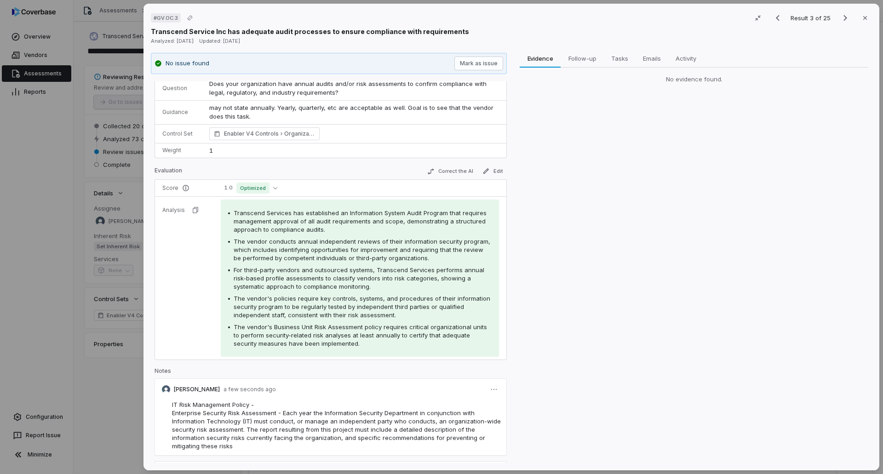
scroll to position [78, 0]
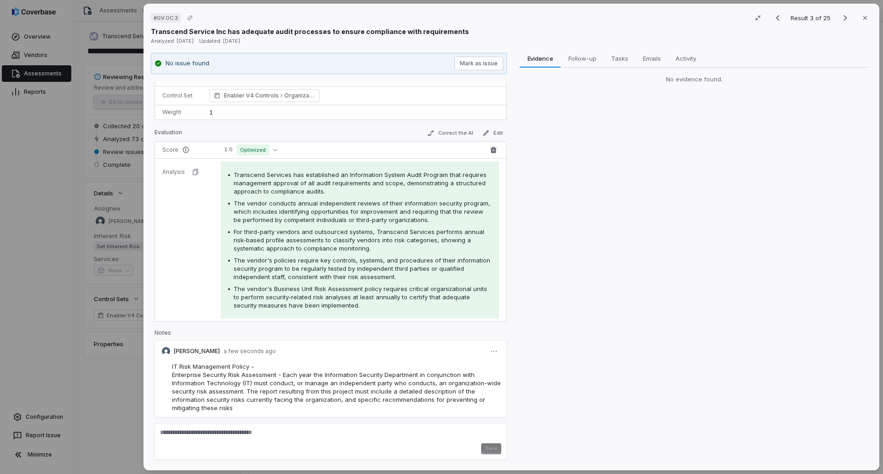
click at [281, 144] on span "1.0 Optimized" at bounding box center [352, 149] width 263 height 11
click at [268, 151] on button "1.0 Optimized" at bounding box center [251, 149] width 60 height 11
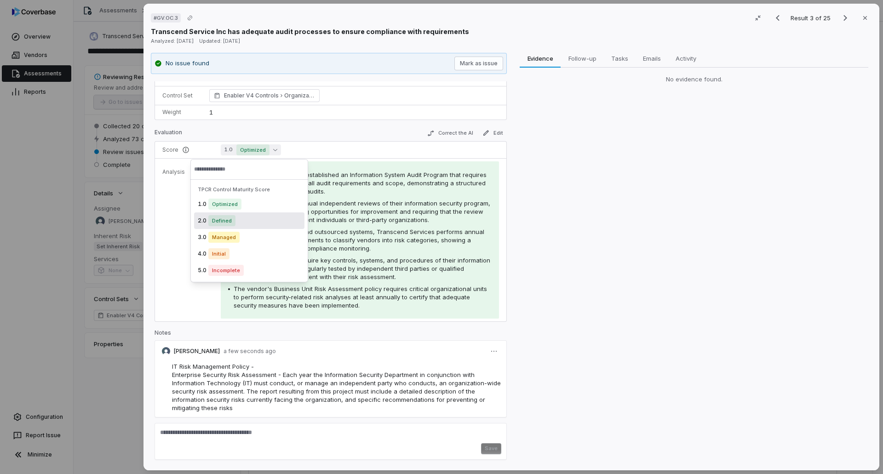
click at [223, 218] on span "Defined" at bounding box center [221, 220] width 27 height 11
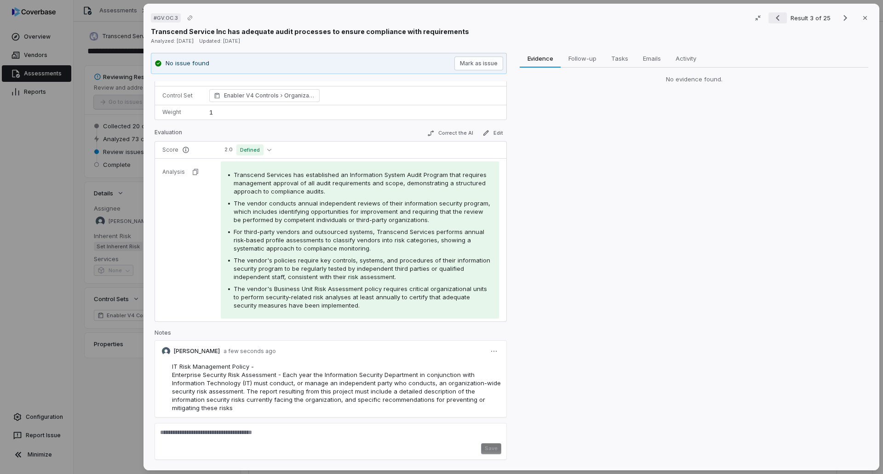
click at [776, 19] on icon "Previous result" at bounding box center [778, 18] width 4 height 6
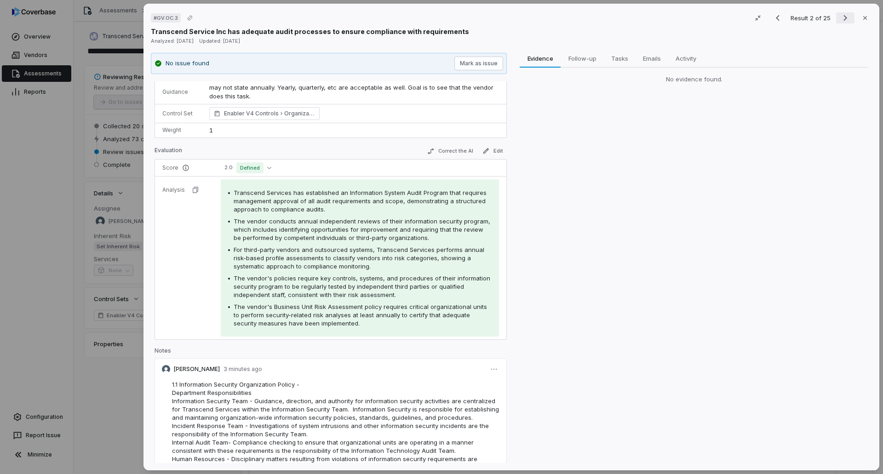
scroll to position [78, 0]
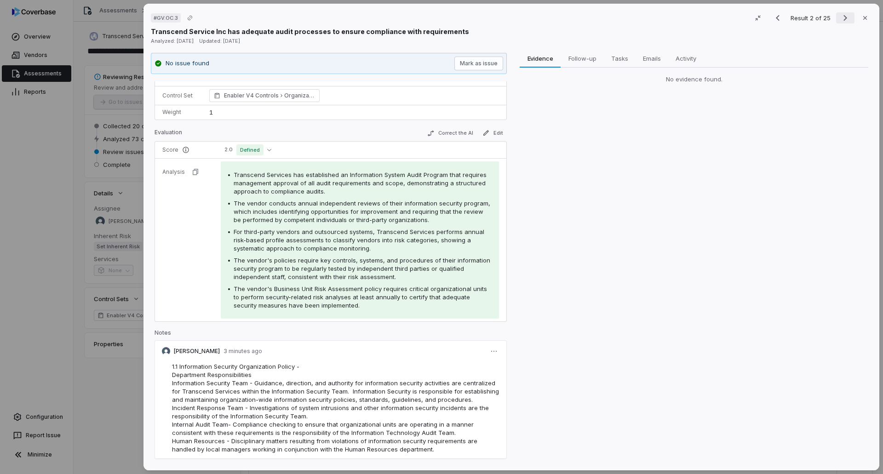
click at [839, 16] on icon "Next result" at bounding box center [844, 17] width 11 height 11
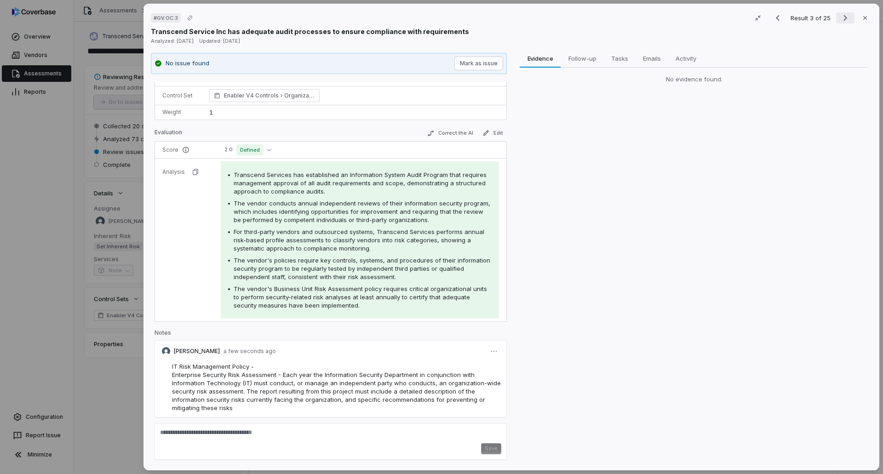
click at [843, 20] on icon "Next result" at bounding box center [844, 17] width 11 height 11
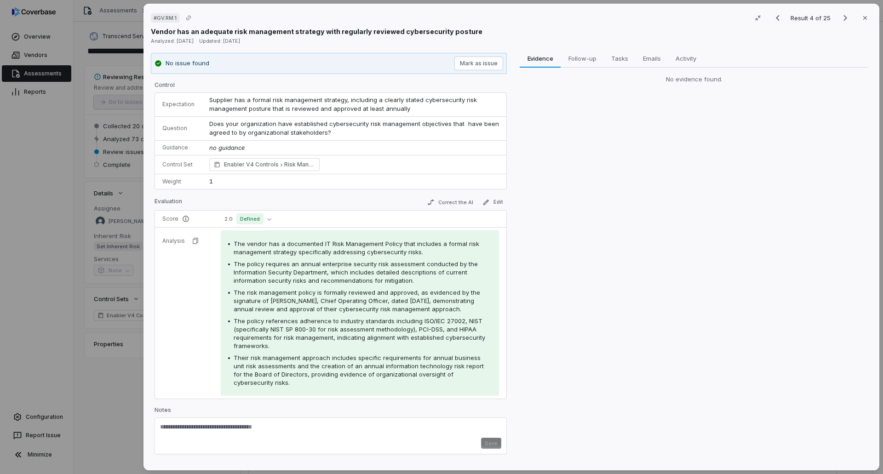
click at [317, 423] on textarea at bounding box center [330, 430] width 341 height 15
paste textarea "**********"
type textarea "**********"
click at [485, 438] on button "Save" at bounding box center [491, 443] width 20 height 11
click at [839, 19] on icon "Next result" at bounding box center [844, 17] width 11 height 11
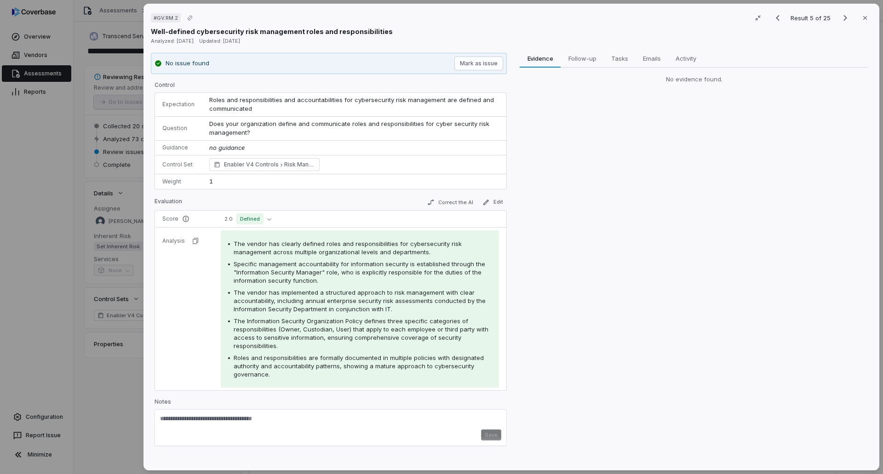
click at [208, 426] on textarea at bounding box center [330, 422] width 341 height 15
paste textarea "**********"
type textarea "**********"
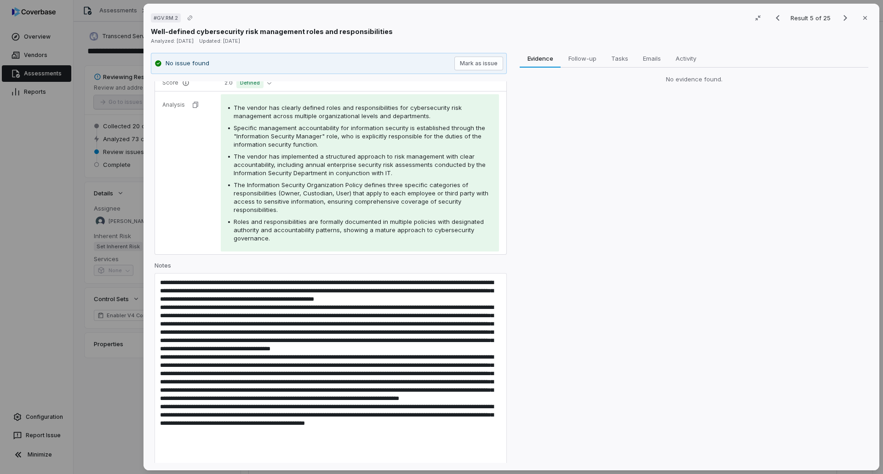
scroll to position [171, 0]
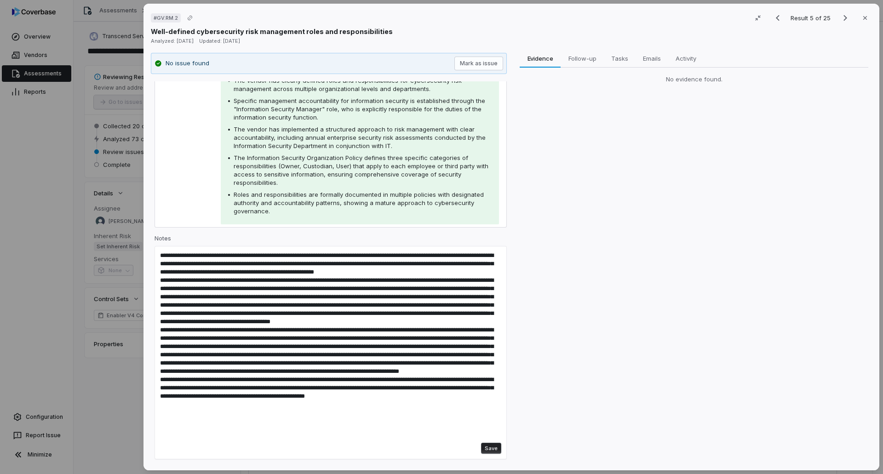
click at [484, 448] on button "Save" at bounding box center [491, 448] width 20 height 11
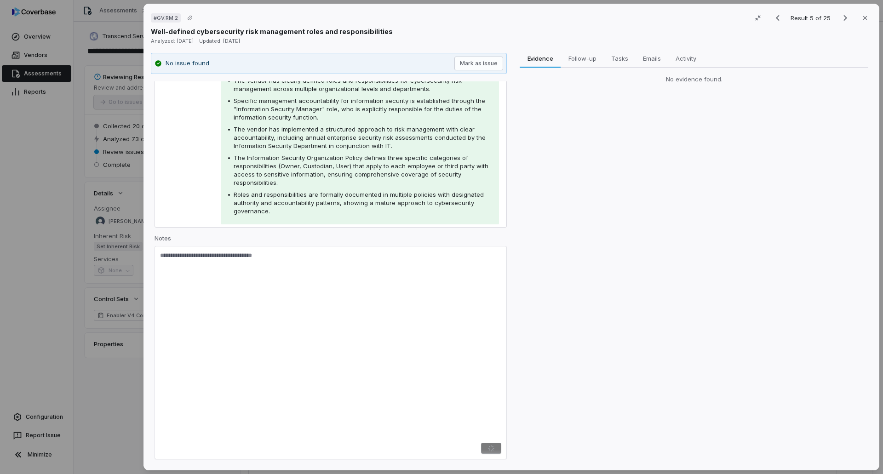
scroll to position [0, 0]
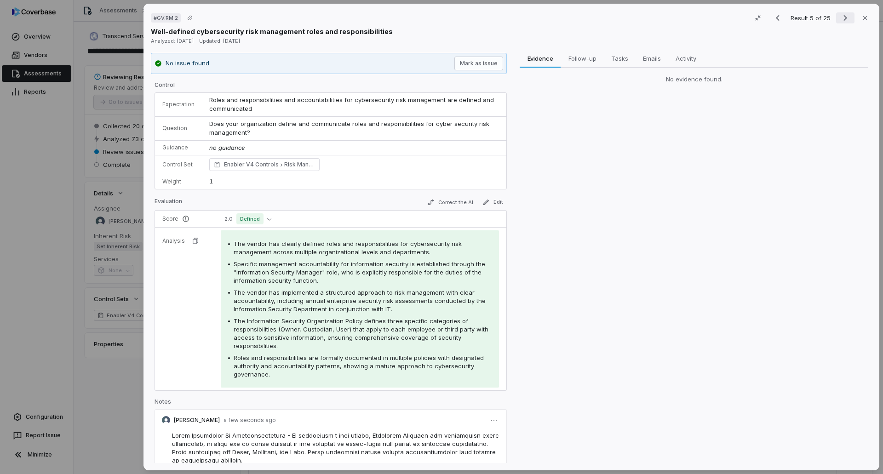
click at [839, 21] on icon "Next result" at bounding box center [844, 17] width 11 height 11
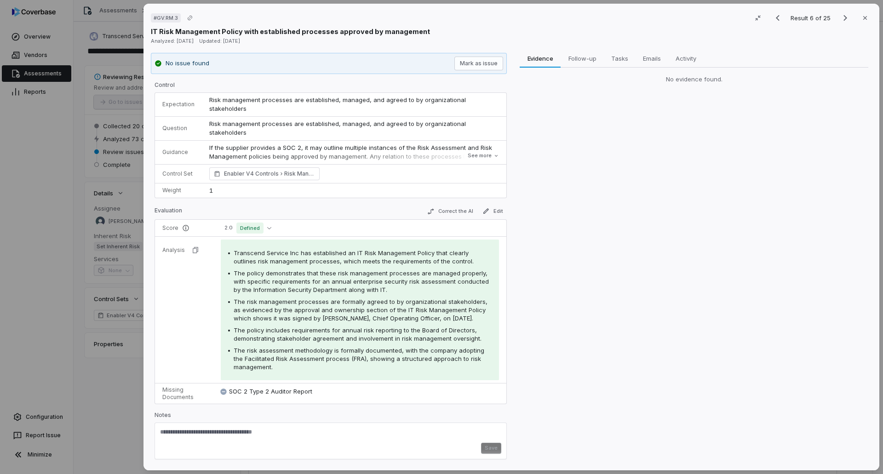
click at [240, 428] on textarea at bounding box center [330, 435] width 341 height 15
paste textarea "**********"
type textarea "**********"
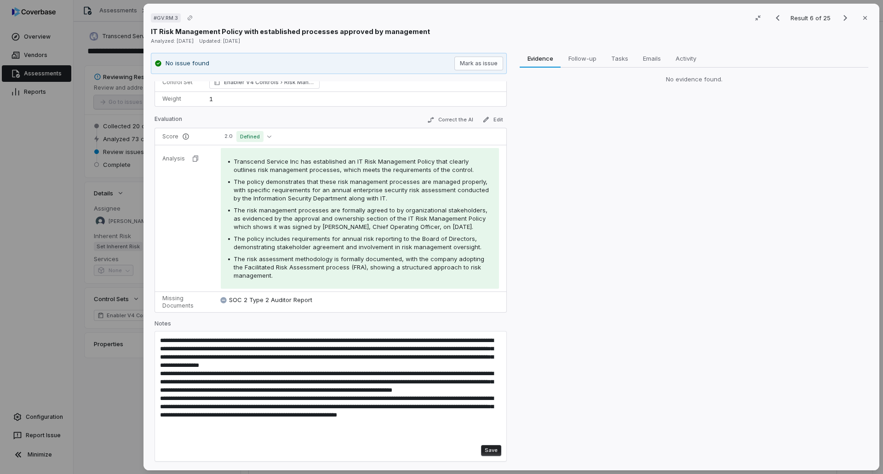
scroll to position [92, 0]
click at [483, 455] on button "Save" at bounding box center [491, 450] width 20 height 11
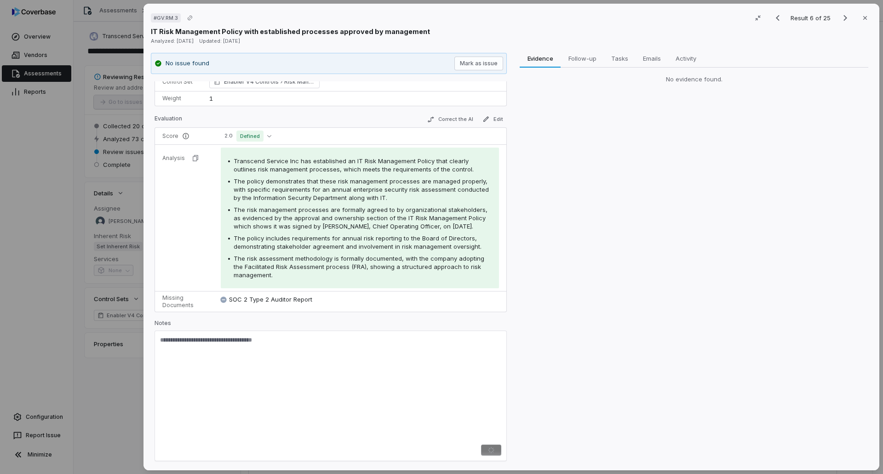
scroll to position [0, 0]
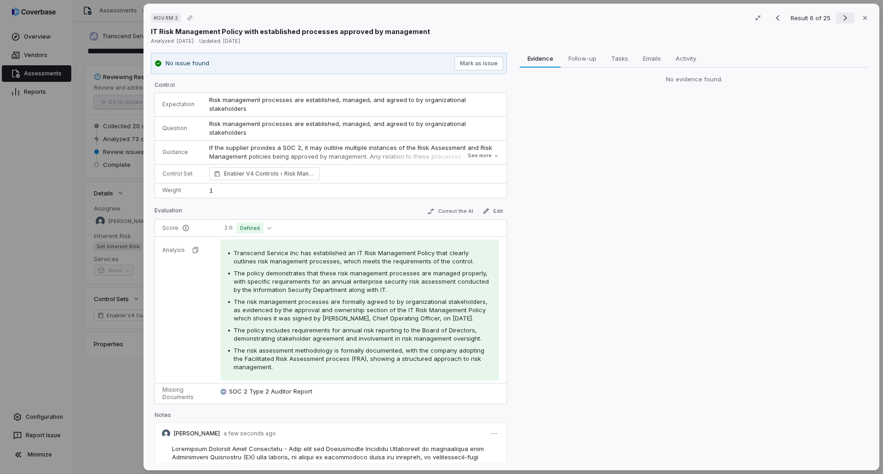
click at [839, 17] on icon "Next result" at bounding box center [844, 17] width 11 height 11
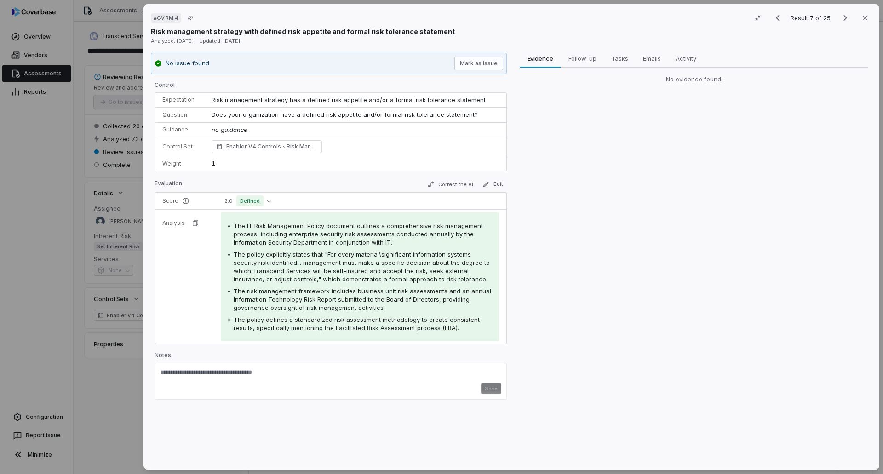
click at [254, 206] on td "2.0 Defined" at bounding box center [359, 201] width 293 height 17
click at [259, 202] on span "Defined" at bounding box center [249, 200] width 27 height 11
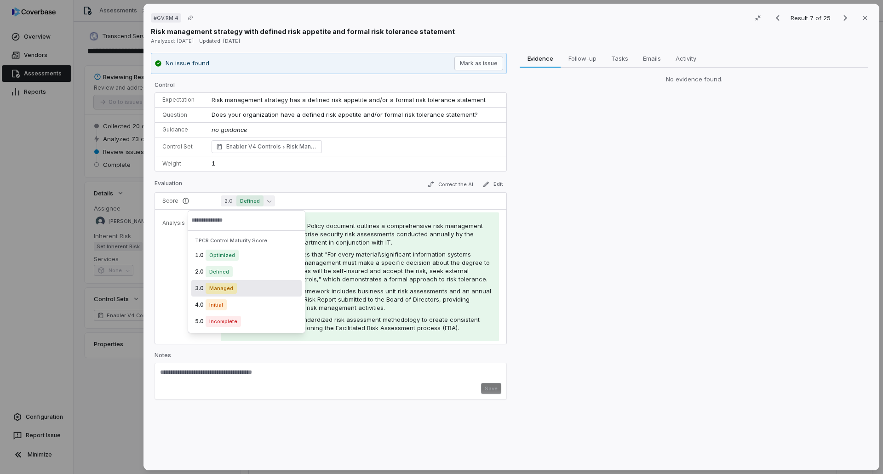
click at [237, 287] on div "3.0 Managed" at bounding box center [246, 288] width 110 height 17
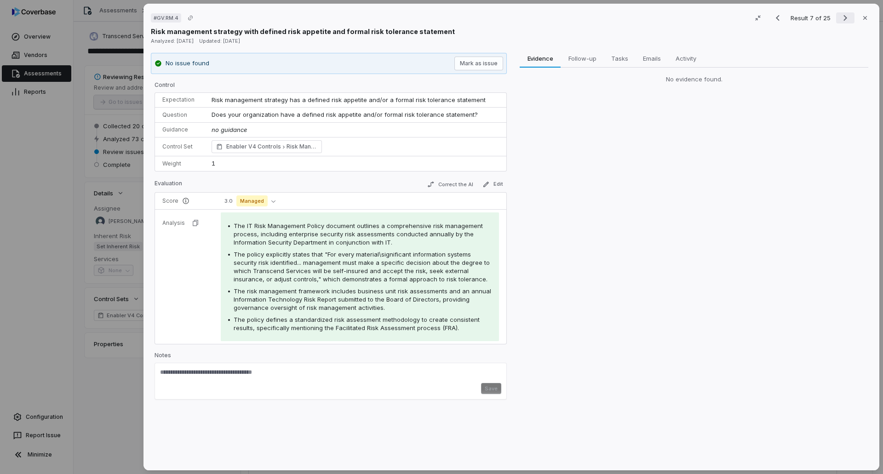
click at [839, 17] on icon "Next result" at bounding box center [844, 17] width 11 height 11
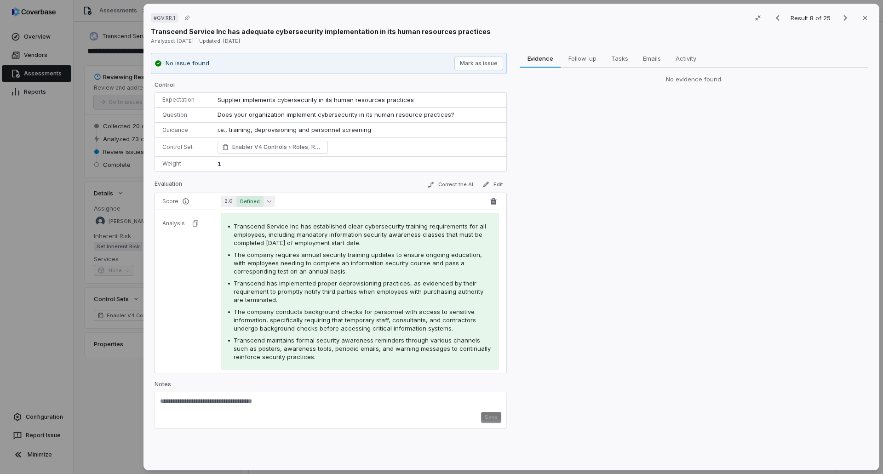
click at [267, 200] on icon "button" at bounding box center [269, 201] width 4 height 4
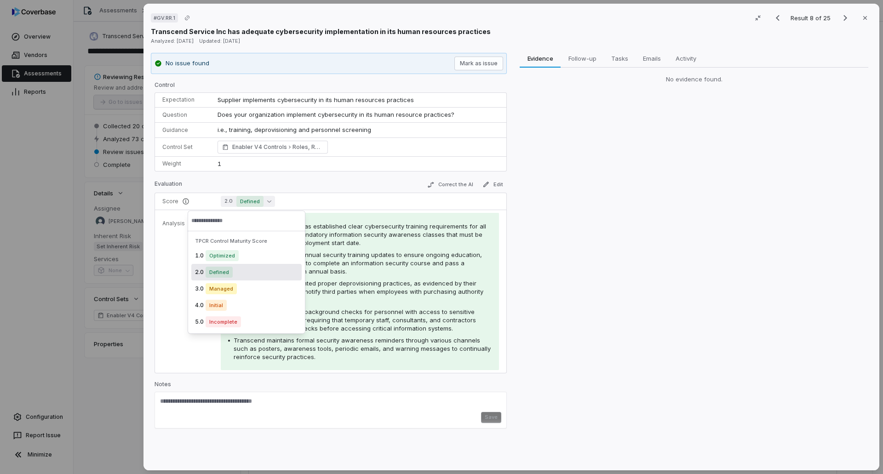
click at [348, 179] on div "Control Expectation Supplier implements cybersecurity in its human resources pr…" at bounding box center [330, 256] width 352 height 351
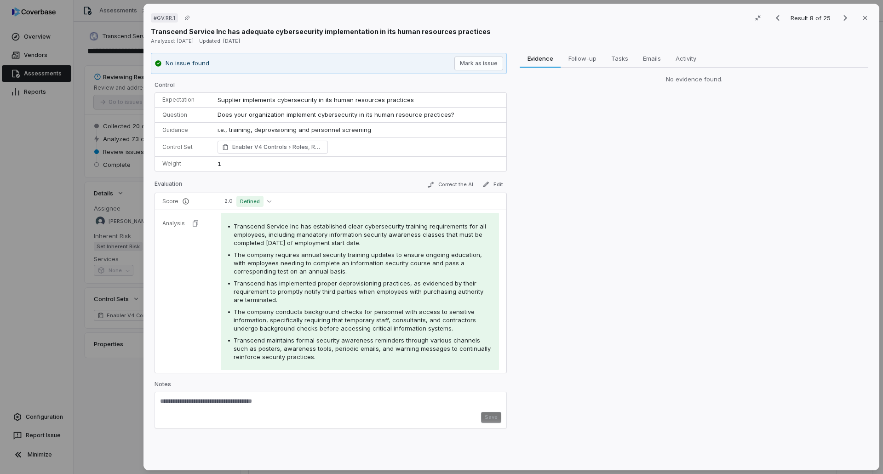
click at [194, 405] on textarea at bounding box center [330, 404] width 341 height 15
paste textarea "**********"
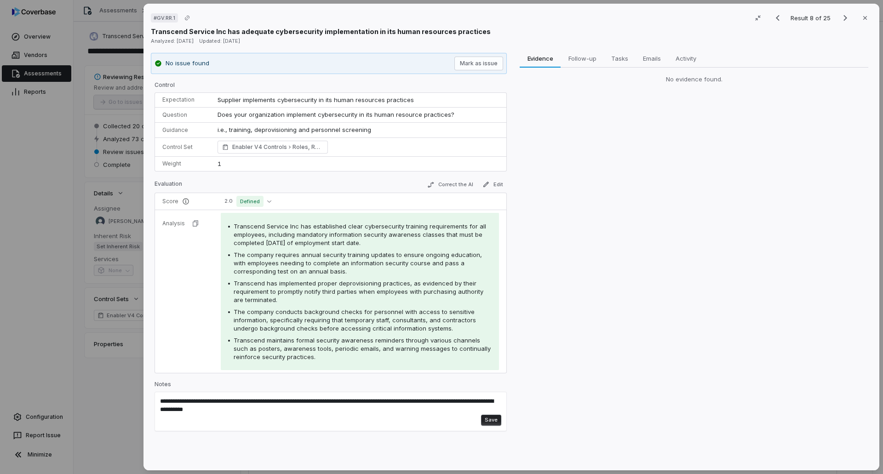
click at [159, 401] on div "**********" at bounding box center [330, 412] width 352 height 40
click at [159, 402] on div "**********" at bounding box center [330, 412] width 352 height 40
click at [157, 400] on div "**********" at bounding box center [330, 412] width 352 height 40
click at [159, 401] on div "**********" at bounding box center [330, 412] width 352 height 40
click at [161, 400] on textarea "**********" at bounding box center [329, 405] width 339 height 17
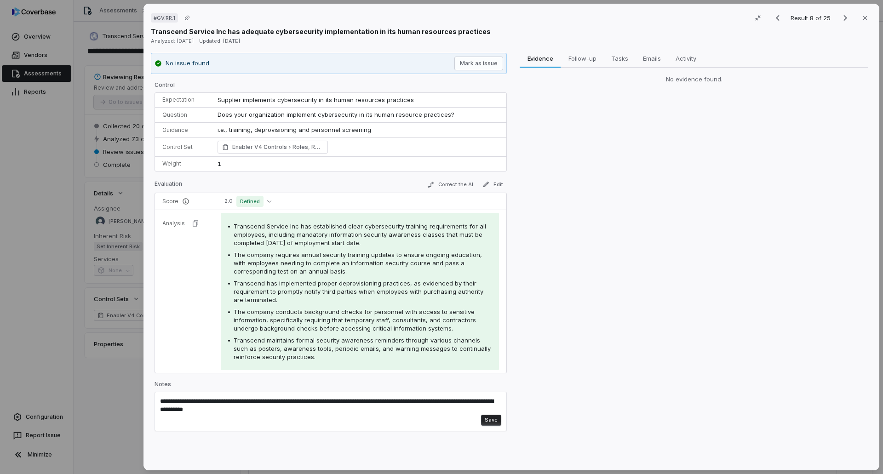
paste textarea "**********"
click at [417, 411] on textarea "**********" at bounding box center [329, 405] width 339 height 17
type textarea "**********"
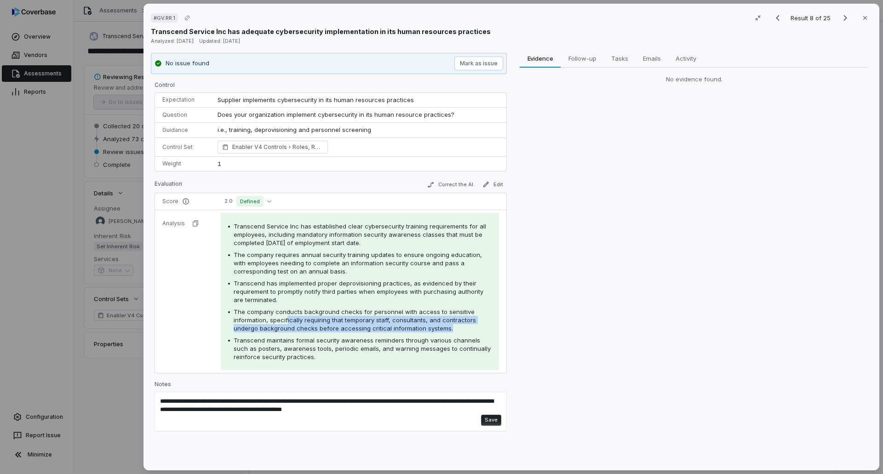
drag, startPoint x: 286, startPoint y: 318, endPoint x: 453, endPoint y: 326, distance: 168.0
click at [453, 326] on div "The company conducts background checks for personnel with access to sensitive i…" at bounding box center [363, 320] width 258 height 25
click at [374, 312] on span "The company conducts background checks for personnel with access to sensitive i…" at bounding box center [355, 320] width 242 height 24
